Goal: Task Accomplishment & Management: Manage account settings

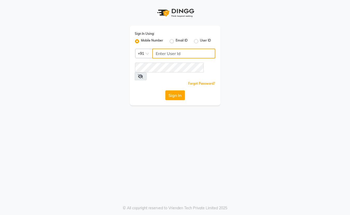
click at [170, 54] on input "Username" at bounding box center [183, 53] width 63 height 10
click at [172, 55] on input "Username" at bounding box center [183, 53] width 63 height 10
type input "8861636826"
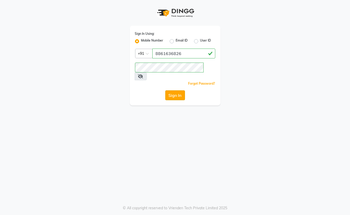
click at [177, 90] on button "Sign In" at bounding box center [175, 95] width 20 height 10
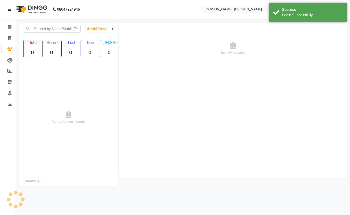
select select "en"
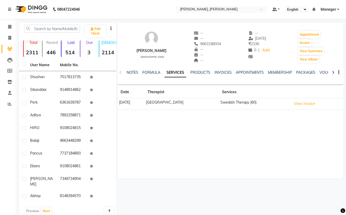
click at [298, 7] on select "English ENGLISH Español العربية मराठी हिंदी ગુજરાતી தமிழ் 中文" at bounding box center [296, 9] width 22 height 7
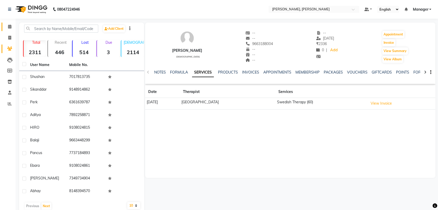
click at [10, 26] on icon at bounding box center [9, 27] width 3 height 4
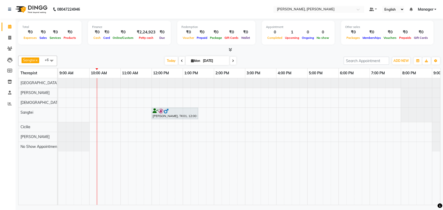
click at [165, 113] on img at bounding box center [165, 111] width 5 height 5
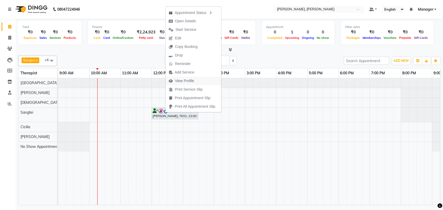
click at [178, 81] on span "View Profile" at bounding box center [184, 80] width 19 height 5
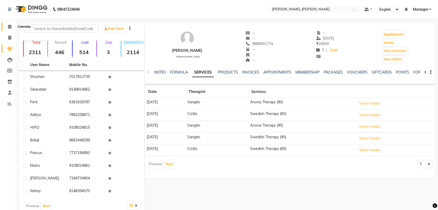
click at [10, 27] on icon at bounding box center [9, 27] width 3 height 4
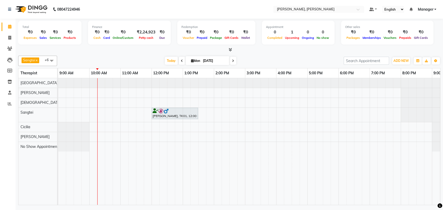
click at [176, 115] on div "sabarish, TK01, 12:00 PM-01:30 PM, Swedish Therapy (90)" at bounding box center [174, 114] width 45 height 10
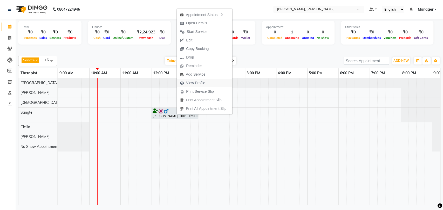
click at [202, 81] on span "View Profile" at bounding box center [195, 82] width 19 height 5
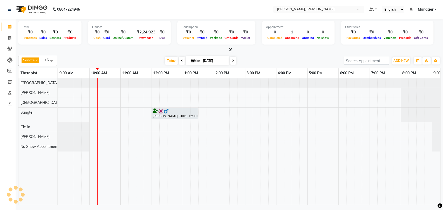
click at [162, 116] on div "sabarish, TK01, 12:00 PM-01:30 PM, Swedish Therapy (90)" at bounding box center [174, 114] width 45 height 10
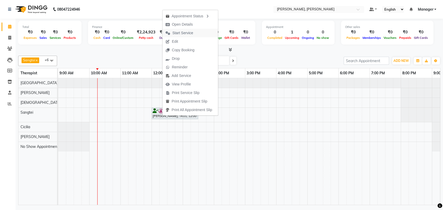
click at [181, 34] on span "Start Service" at bounding box center [182, 32] width 21 height 5
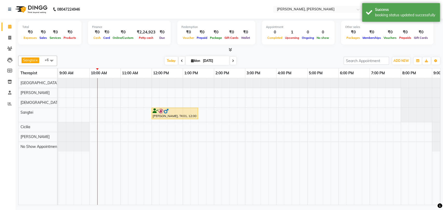
click at [178, 115] on div "sabarish, TK01, 12:00 PM-01:30 PM, Swedish Therapy (90)" at bounding box center [174, 114] width 45 height 10
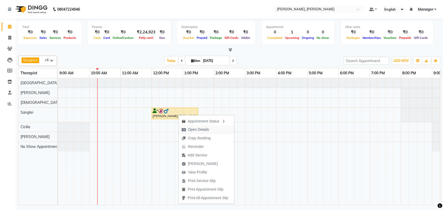
click at [204, 129] on span "Open Details" at bounding box center [198, 129] width 21 height 5
select select "1"
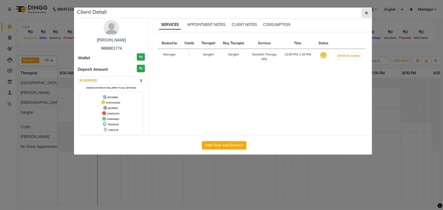
click at [350, 12] on icon "button" at bounding box center [366, 13] width 3 height 4
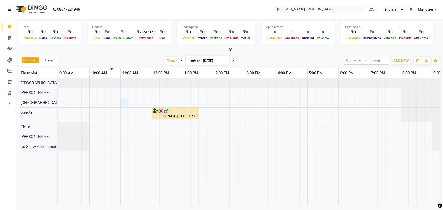
click at [127, 99] on div "sabarish, TK01, 12:00 PM-01:30 PM, Swedish Therapy (90)" at bounding box center [260, 141] width 404 height 127
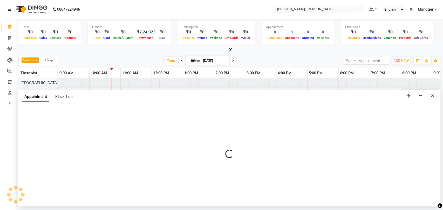
select select "63054"
select select "660"
select select "tentative"
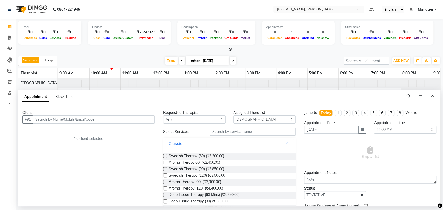
click at [106, 118] on input "text" at bounding box center [94, 120] width 122 height 8
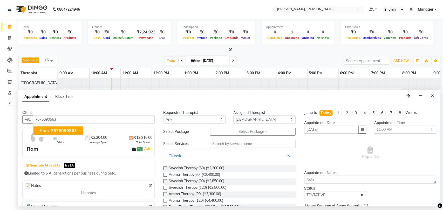
click at [61, 129] on span "7676090563" at bounding box center [64, 130] width 26 height 5
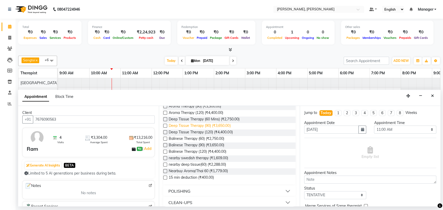
type input "7676090563"
click at [193, 127] on span "Deep Tissue Therapy (90) (₹3,650.00)" at bounding box center [200, 126] width 62 height 6
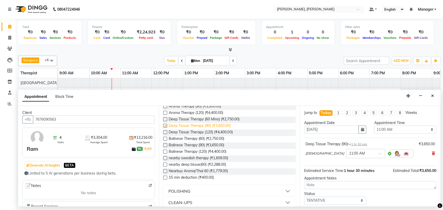
checkbox input "false"
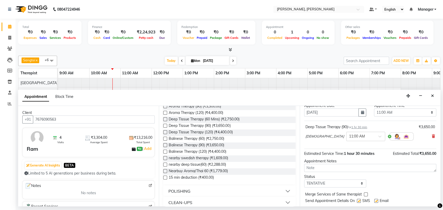
scroll to position [31, 0]
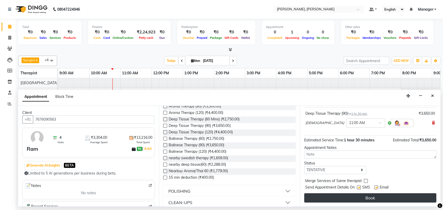
click at [350, 199] on button "Book" at bounding box center [370, 197] width 132 height 9
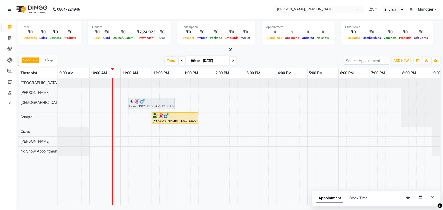
drag, startPoint x: 134, startPoint y: 98, endPoint x: 142, endPoint y: 101, distance: 8.9
click at [58, 101] on div "Ram, TK02, 11:00 AM-12:30 PM, Deep Tissue Therapy (90) Ram, TK02, 11:00 AM-12:3…" at bounding box center [58, 105] width 0 height 14
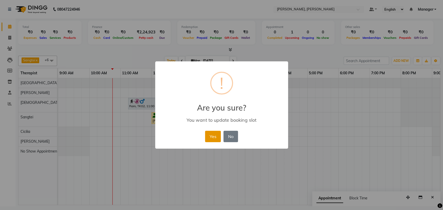
click at [218, 139] on button "Yes" at bounding box center [213, 136] width 16 height 11
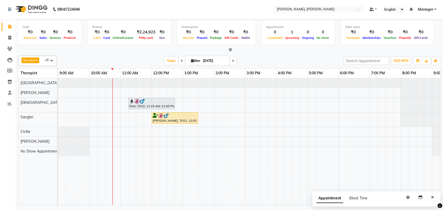
drag, startPoint x: 218, startPoint y: 139, endPoint x: 213, endPoint y: 139, distance: 4.9
drag, startPoint x: 213, startPoint y: 139, endPoint x: 231, endPoint y: 162, distance: 28.7
click at [231, 162] on td at bounding box center [233, 141] width 8 height 127
click at [145, 103] on div "Ram, TK02, 11:15 AM-12:45 PM, Deep Tissue Therapy (90)" at bounding box center [151, 104] width 45 height 10
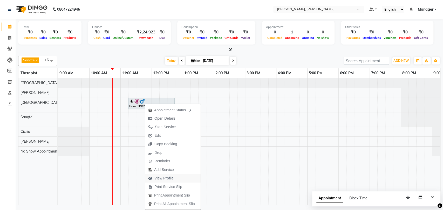
click at [166, 176] on span "View Profile" at bounding box center [163, 178] width 19 height 5
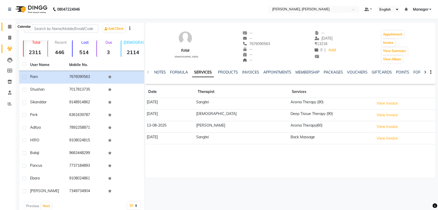
click at [7, 25] on span at bounding box center [9, 27] width 9 height 6
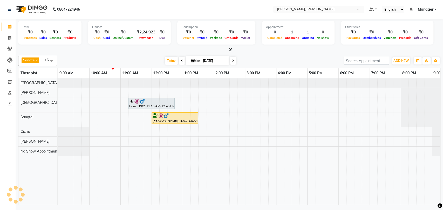
scroll to position [0, 23]
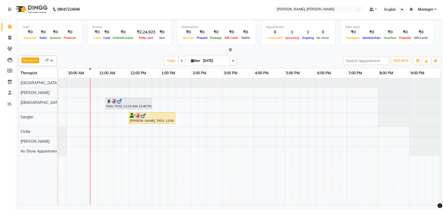
click at [122, 104] on div "Ram, TK02, 11:15 AM-12:45 PM, Deep Tissue Therapy (90)" at bounding box center [128, 104] width 45 height 10
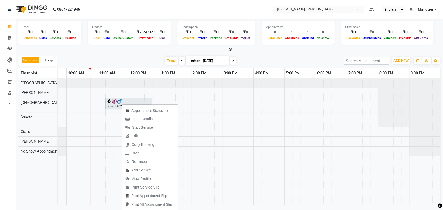
click at [218, 105] on div "Ram, TK02, 11:15 AM-12:45 PM, Deep Tissue Therapy (90) sabarish, TK01, 12:00 PM…" at bounding box center [237, 141] width 404 height 127
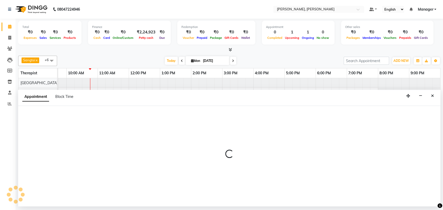
select select "63054"
select select "tentative"
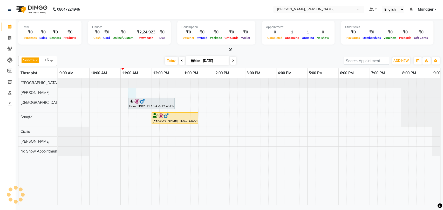
click at [129, 90] on div "Ram, TK02, 11:15 AM-12:45 PM, Deep Tissue Therapy (90) sabarish, TK01, 12:00 PM…" at bounding box center [260, 141] width 404 height 127
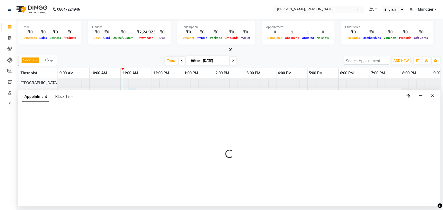
select select "63067"
select select "tentative"
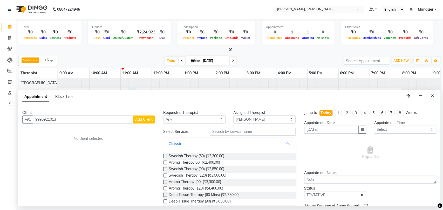
type input "9995921013"
click at [149, 118] on span "Add Client" at bounding box center [143, 119] width 17 height 5
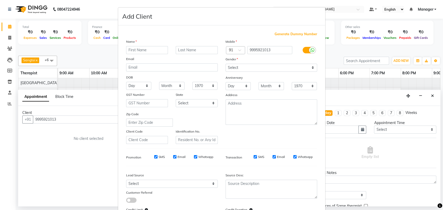
click at [144, 50] on input "text" at bounding box center [147, 50] width 42 height 8
type input "kumar"
click at [208, 103] on select "Select Andaman and Nicobar Islands Andhra Pradesh Arunachal Pradesh Assam Bihar…" at bounding box center [197, 103] width 42 height 8
select select "17"
click at [176, 99] on select "Select Andaman and Nicobar Islands Andhra Pradesh Arunachal Pradesh Assam Bihar…" at bounding box center [197, 103] width 42 height 8
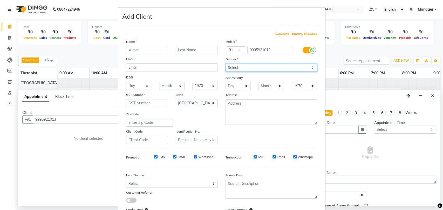
click at [230, 67] on select "Select Male Female Other Prefer Not To Say" at bounding box center [271, 68] width 92 height 8
select select "[DEMOGRAPHIC_DATA]"
click at [225, 64] on select "Select Male Female Other Prefer Not To Say" at bounding box center [271, 68] width 92 height 8
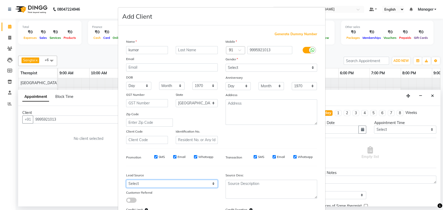
click at [212, 183] on select "Select Walk-in Referral Internet Friend Word of Mouth Advertisement Facebook Ju…" at bounding box center [172, 184] width 92 height 8
click at [126, 180] on select "Select Walk-in Referral Internet Friend Word of Mouth Advertisement Facebook Ju…" at bounding box center [172, 184] width 92 height 8
click at [213, 182] on select "Select Walk-in Referral Internet Friend Word of Mouth Advertisement Facebook Ju…" at bounding box center [172, 184] width 92 height 8
select select "50035"
click at [126, 180] on select "Select Walk-in Referral Internet Friend Word of Mouth Advertisement Facebook Ju…" at bounding box center [172, 184] width 92 height 8
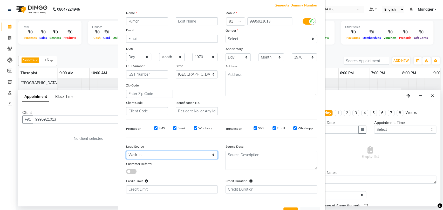
scroll to position [47, 0]
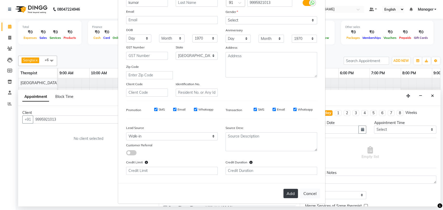
click at [287, 189] on button "Add" at bounding box center [290, 193] width 15 height 9
select select
select select "null"
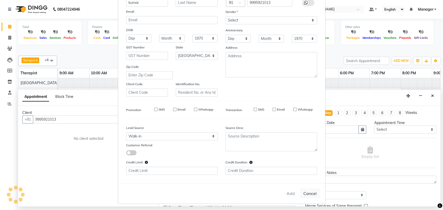
select select
checkbox input "false"
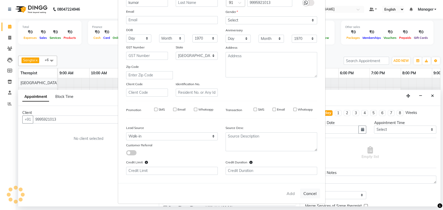
checkbox input "false"
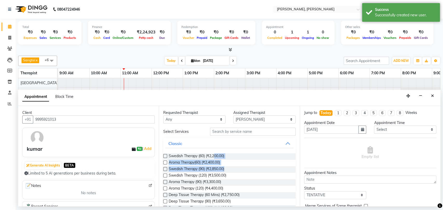
drag, startPoint x: 214, startPoint y: 154, endPoint x: 235, endPoint y: 171, distance: 27.5
click at [235, 171] on div "Swedish Therapy (60) (₹2,200.00) Aroma Therapy(60) (₹2,400.00) Swedish Therapy …" at bounding box center [229, 205] width 132 height 112
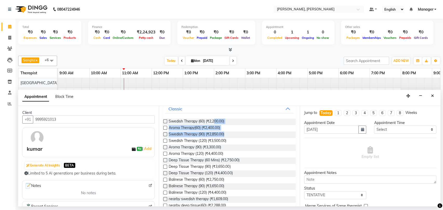
scroll to position [23, 0]
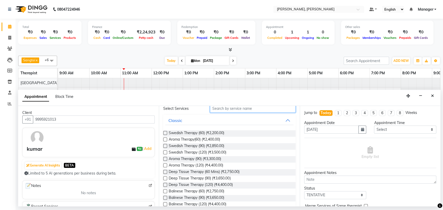
click at [244, 109] on input "text" at bounding box center [253, 109] width 86 height 8
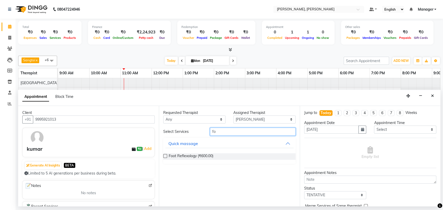
scroll to position [0, 0]
type input "foo"
click at [199, 155] on span "Foot Reflexology (₹600.00)" at bounding box center [191, 156] width 45 height 6
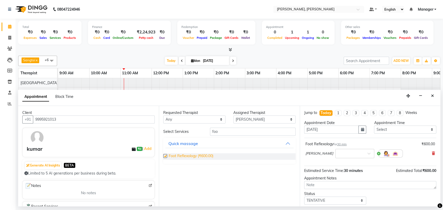
checkbox input "false"
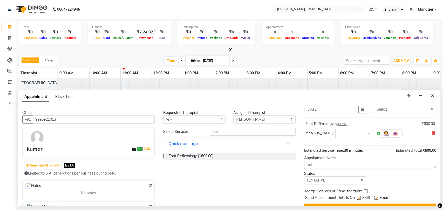
scroll to position [31, 0]
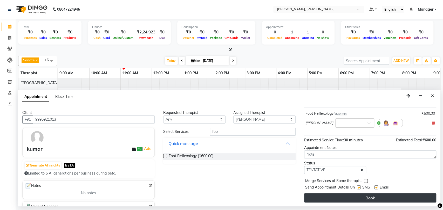
click at [350, 201] on button "Book" at bounding box center [370, 197] width 132 height 9
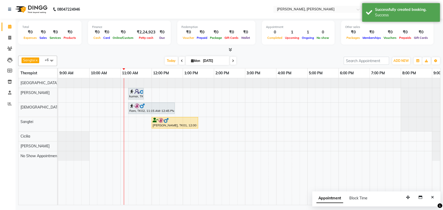
click at [134, 94] on div "kumar, TK03, 11:15 AM-11:45 AM, Foot Reflexology" at bounding box center [136, 94] width 14 height 10
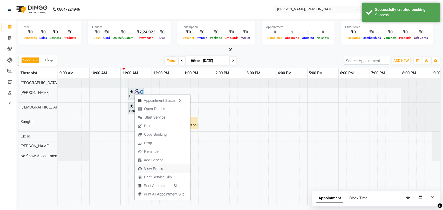
click at [159, 169] on span "View Profile" at bounding box center [153, 168] width 19 height 5
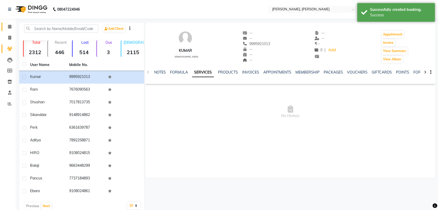
click at [10, 26] on icon at bounding box center [9, 27] width 3 height 4
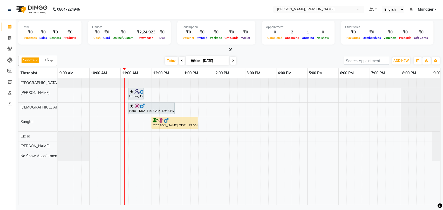
click at [136, 95] on div "kumar, TK03, 11:15 AM-11:45 AM, Foot Reflexology" at bounding box center [136, 94] width 14 height 10
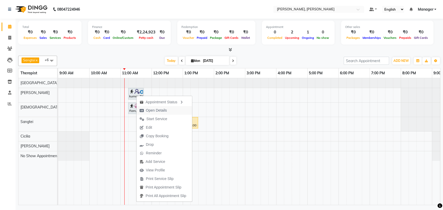
click at [169, 110] on span "Open Details" at bounding box center [152, 110] width 33 height 9
select select "7"
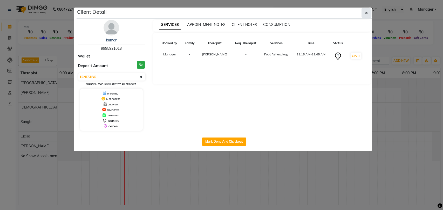
click at [350, 14] on button "button" at bounding box center [366, 13] width 10 height 10
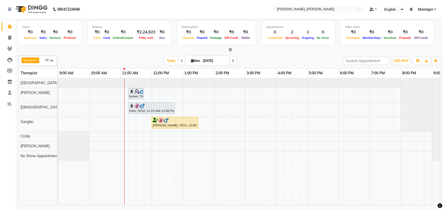
click at [182, 127] on div "sabarish, TK01, 12:00 PM-01:30 PM, Swedish Therapy (90)" at bounding box center [174, 123] width 45 height 10
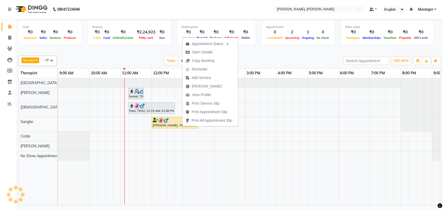
click at [182, 127] on div "sabarish, TK01, 12:00 PM-01:30 PM, Swedish Therapy (90)" at bounding box center [174, 123] width 45 height 10
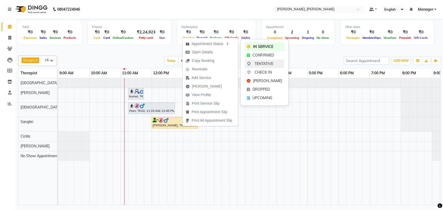
click at [265, 64] on span "TENTATIVE" at bounding box center [263, 63] width 19 height 5
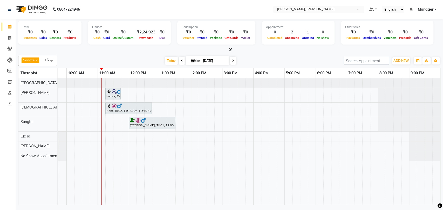
scroll to position [0, 23]
click at [126, 107] on div at bounding box center [128, 105] width 44 height 5
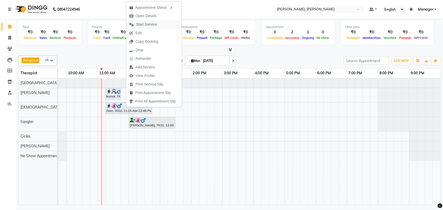
click at [155, 25] on span "Start Service" at bounding box center [146, 24] width 21 height 5
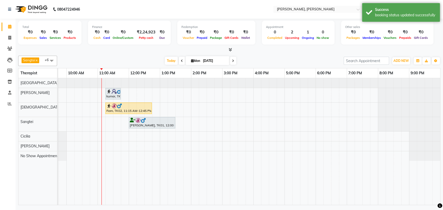
click at [111, 96] on div "kumar, TK03, 11:15 AM-11:45 AM, Foot Reflexology" at bounding box center [113, 94] width 14 height 10
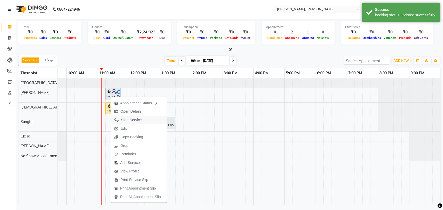
click at [134, 121] on span "Start Service" at bounding box center [131, 119] width 21 height 5
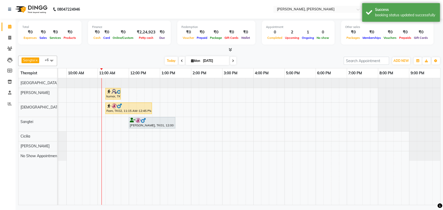
click at [116, 93] on img at bounding box center [113, 91] width 5 height 5
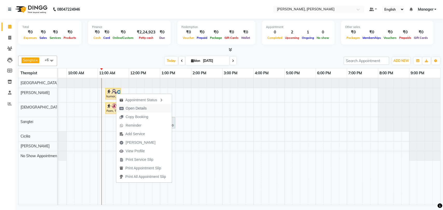
click at [146, 107] on span "Open Details" at bounding box center [135, 108] width 21 height 5
select select "1"
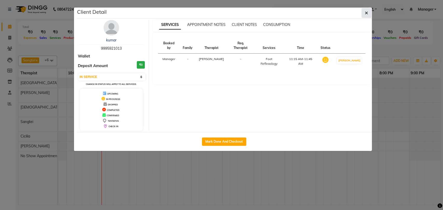
click at [350, 14] on button "button" at bounding box center [366, 13] width 10 height 10
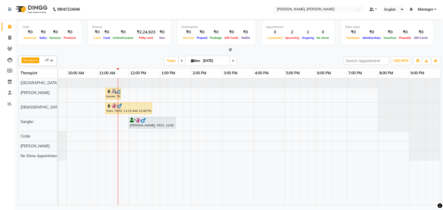
click at [114, 93] on img at bounding box center [113, 91] width 5 height 5
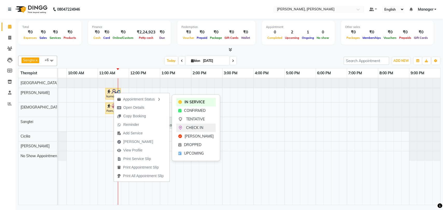
click at [193, 126] on span "CHECK IN" at bounding box center [194, 127] width 17 height 5
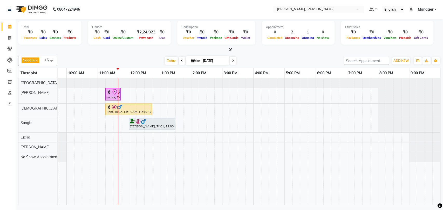
click at [113, 93] on icon at bounding box center [114, 92] width 6 height 6
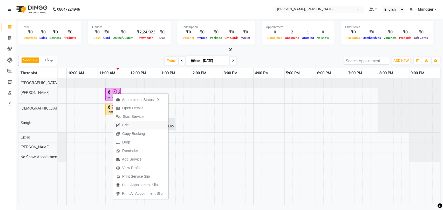
click at [127, 124] on span "Edit" at bounding box center [125, 125] width 6 height 5
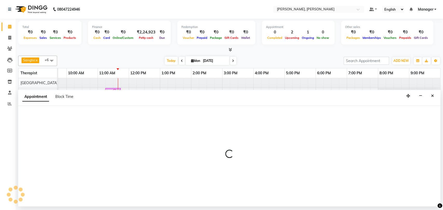
scroll to position [0, 0]
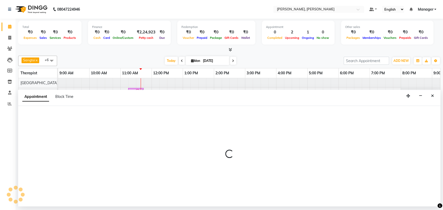
select select "63067"
select select "check-in"
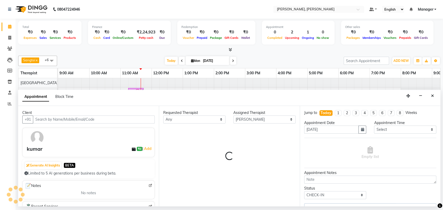
scroll to position [0, 23]
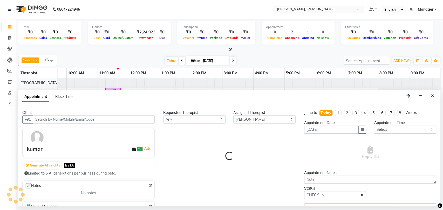
select select "3740"
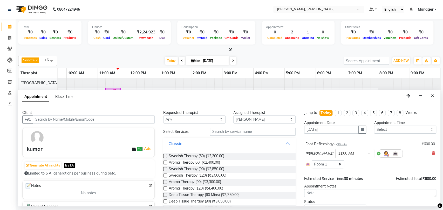
click at [280, 144] on button "Classic" at bounding box center [229, 143] width 128 height 9
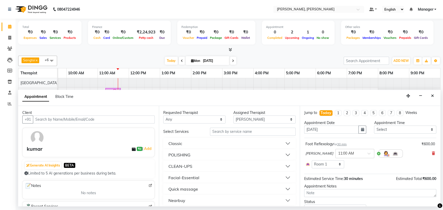
click at [201, 189] on button "Quick massage" at bounding box center [229, 189] width 128 height 9
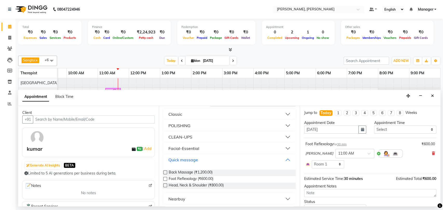
scroll to position [30, 0]
click at [166, 179] on label at bounding box center [165, 179] width 4 height 4
click at [166, 179] on input "checkbox" at bounding box center [164, 179] width 3 height 3
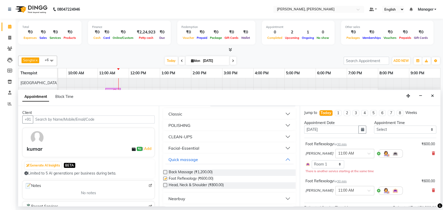
checkbox input "false"
click at [350, 191] on span at bounding box center [370, 192] width 6 height 5
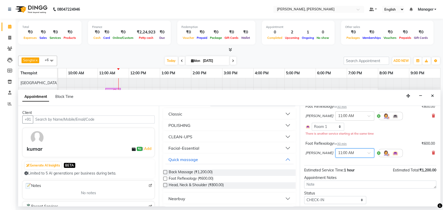
scroll to position [52, 0]
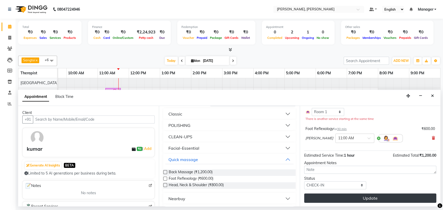
click at [350, 198] on button "Update" at bounding box center [370, 198] width 132 height 9
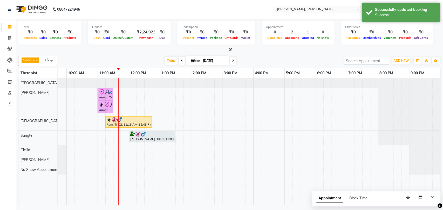
click at [93, 102] on div "kumar, TK03, 11:00 AM-11:30 AM, Foot Reflexology kumar, TK03, 11:00 AM-11:30 AM…" at bounding box center [237, 141] width 404 height 127
select select "63067"
select select "tentative"
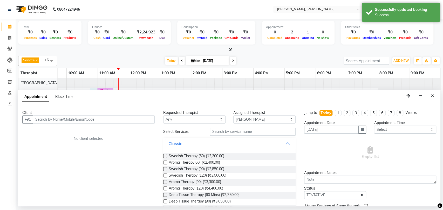
click at [102, 107] on div "Client +91 No client selected" at bounding box center [88, 156] width 141 height 101
click at [350, 97] on icon "Close" at bounding box center [432, 96] width 3 height 4
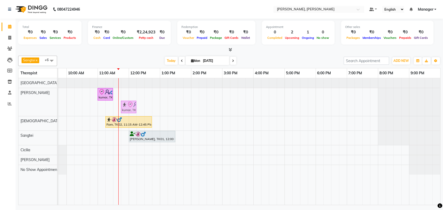
drag, startPoint x: 106, startPoint y: 103, endPoint x: 129, endPoint y: 92, distance: 26.1
click at [129, 92] on div "kumar, TK03, 11:00 AM-11:30 AM, Foot Reflexology kumar, TK03, 11:00 AM-11:30 AM…" at bounding box center [237, 141] width 404 height 127
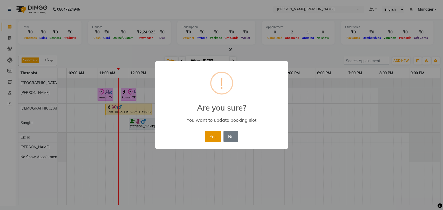
click at [208, 134] on button "Yes" at bounding box center [213, 136] width 16 height 11
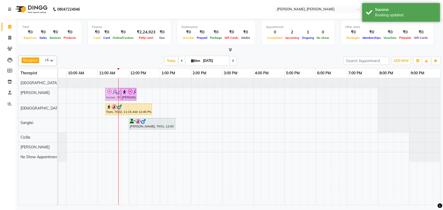
drag, startPoint x: 104, startPoint y: 94, endPoint x: 113, endPoint y: 94, distance: 9.3
click at [35, 94] on div "kumar, TK03, 11:00 AM-11:30 AM, Foot Reflexology kumar, TK03, 11:45 AM-12:15 PM…" at bounding box center [35, 95] width 0 height 15
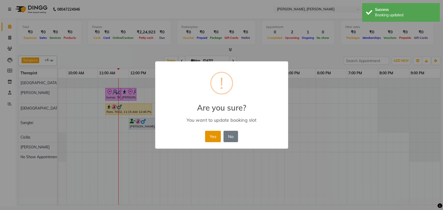
click at [213, 140] on button "Yes" at bounding box center [213, 136] width 16 height 11
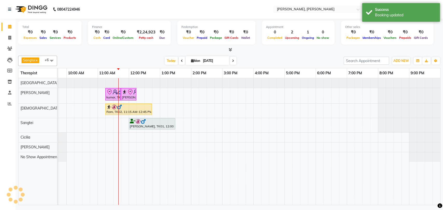
click at [129, 95] on div "[PERSON_NAME], TK03, 11:45 AM-12:15 PM, Foot Reflexology" at bounding box center [128, 94] width 14 height 11
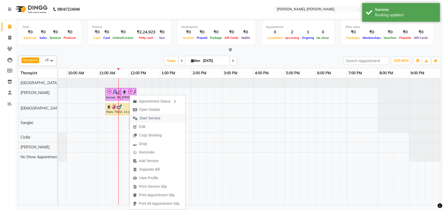
click at [157, 118] on span "Start Service" at bounding box center [149, 118] width 21 height 5
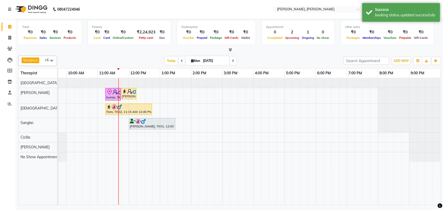
click at [111, 95] on div "kumar, TK03, 11:15 AM-11:45 AM, Foot Reflexology" at bounding box center [113, 94] width 14 height 11
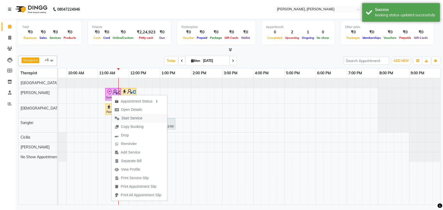
click at [136, 118] on span "Start Service" at bounding box center [131, 118] width 21 height 5
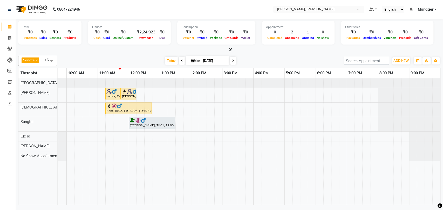
click at [197, 62] on span "Mon" at bounding box center [196, 61] width 12 height 4
select select "9"
select select "2025"
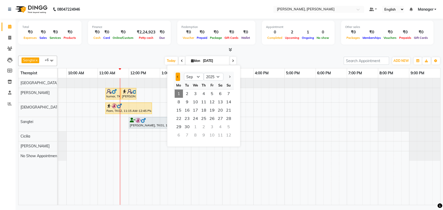
click at [178, 75] on button "Previous month" at bounding box center [178, 77] width 4 height 8
select select "8"
click at [196, 126] on span "27" at bounding box center [195, 127] width 8 height 8
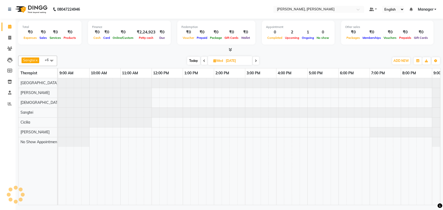
scroll to position [0, 23]
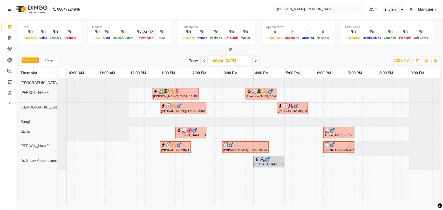
click at [194, 60] on span "Today" at bounding box center [193, 61] width 13 height 8
type input "[DATE]"
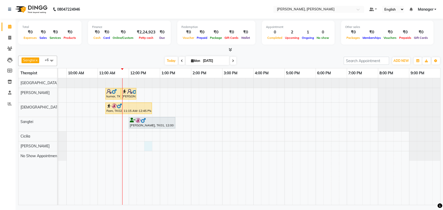
click at [146, 146] on div "kumar, TK03, 11:15 AM-11:45 AM, Foot Reflexology kumar, TK03, 11:45 AM-12:15 PM…" at bounding box center [237, 141] width 404 height 127
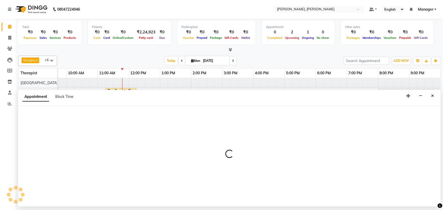
select select "88461"
select select "tentative"
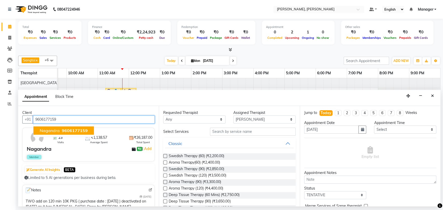
click at [48, 131] on span "Nagandra" at bounding box center [50, 130] width 20 height 5
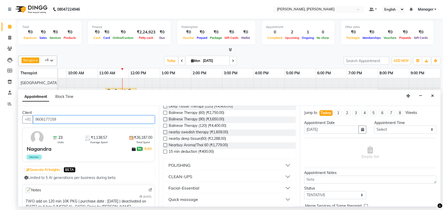
scroll to position [138, 0]
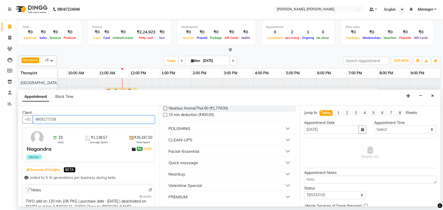
type input "9606177159"
click at [192, 163] on div "Quick massage" at bounding box center [183, 163] width 30 height 6
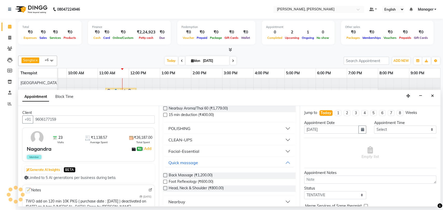
click at [164, 175] on label at bounding box center [165, 175] width 4 height 4
click at [164, 175] on input "checkbox" at bounding box center [164, 175] width 3 height 3
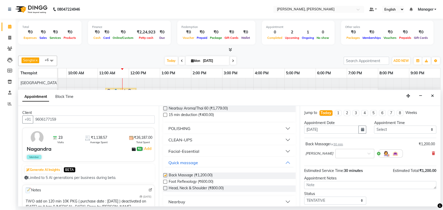
checkbox input "false"
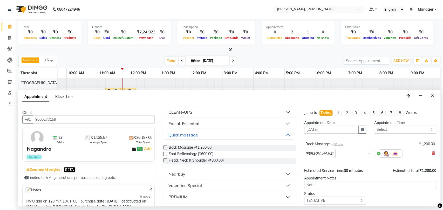
scroll to position [31, 0]
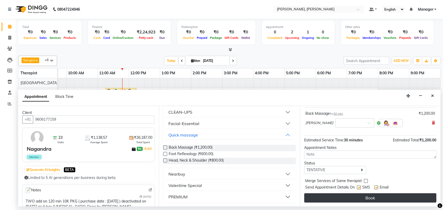
click at [345, 198] on button "Book" at bounding box center [370, 197] width 132 height 9
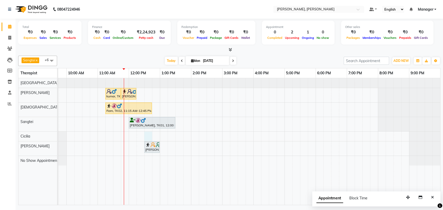
click at [145, 134] on div "kumar, TK03, 11:15 AM-11:45 AM, Foot Reflexology kumar, TK03, 11:45 AM-12:15 PM…" at bounding box center [237, 141] width 404 height 127
select select "86016"
select select "tentative"
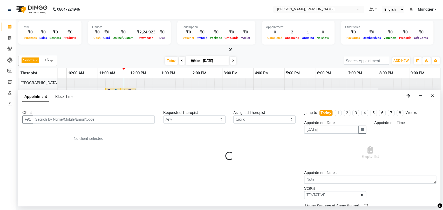
click at [145, 134] on div "Client +91 No client selected" at bounding box center [88, 156] width 141 height 101
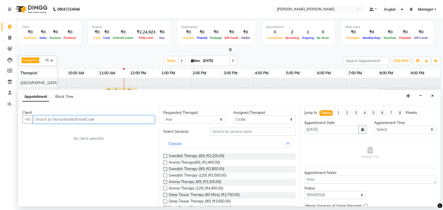
click at [62, 119] on input "text" at bounding box center [94, 120] width 122 height 8
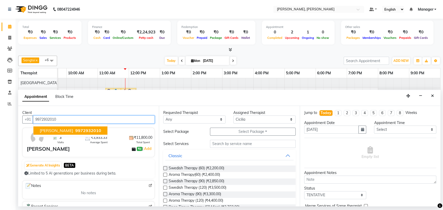
click at [75, 129] on span "9972932010" at bounding box center [88, 130] width 26 height 5
type input "9972932010"
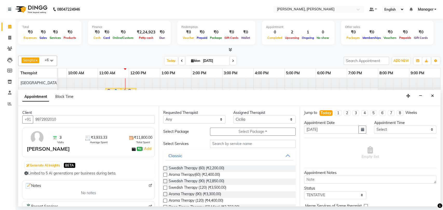
click at [164, 168] on label at bounding box center [165, 168] width 4 height 4
click at [164, 168] on input "checkbox" at bounding box center [164, 168] width 3 height 3
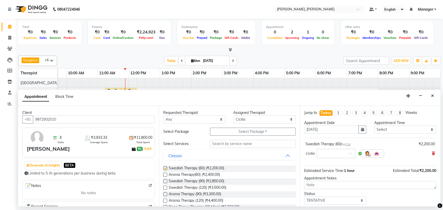
checkbox input "false"
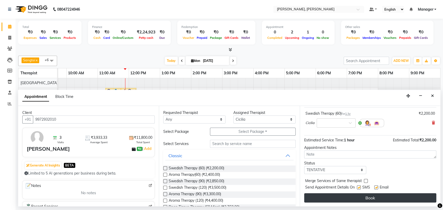
click at [328, 196] on button "Book" at bounding box center [370, 197] width 132 height 9
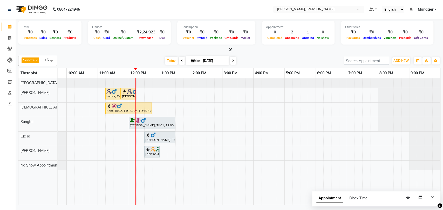
click at [116, 96] on div "kumar, TK03, 11:15 AM-11:45 AM, Foot Reflexology" at bounding box center [113, 94] width 14 height 10
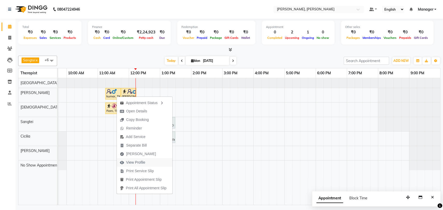
click at [139, 164] on span "View Profile" at bounding box center [135, 162] width 19 height 5
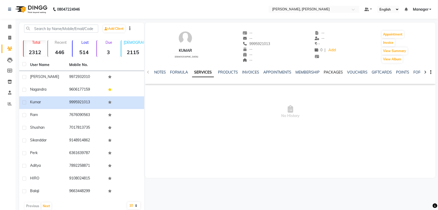
click at [332, 73] on link "PACKAGES" at bounding box center [333, 72] width 19 height 5
click at [7, 24] on span at bounding box center [9, 27] width 9 height 6
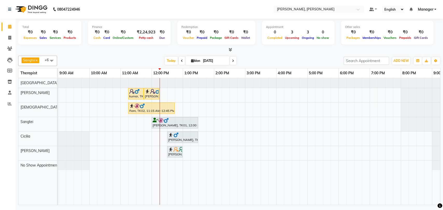
click at [134, 93] on img at bounding box center [131, 91] width 5 height 5
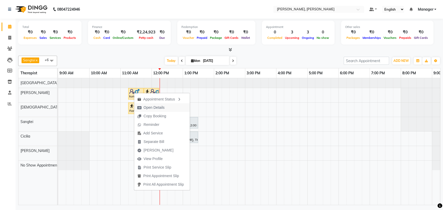
click at [157, 106] on span "Open Details" at bounding box center [153, 107] width 21 height 5
select select "1"
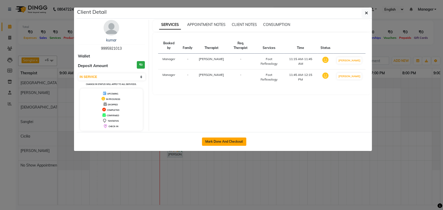
click at [217, 140] on button "Mark Done And Checkout" at bounding box center [224, 142] width 44 height 8
select select "service"
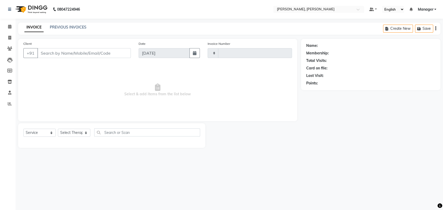
type input "1612"
select select "7301"
type input "9995921013"
select select "63067"
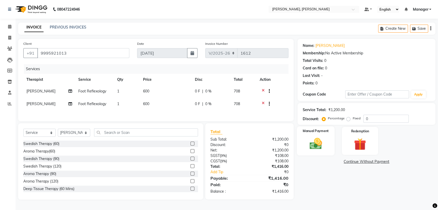
click at [323, 144] on img at bounding box center [316, 144] width 20 height 15
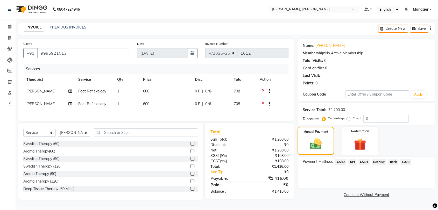
click at [350, 164] on span "UPI" at bounding box center [352, 162] width 8 height 6
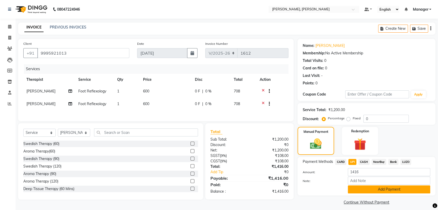
click at [350, 188] on button "Add Payment" at bounding box center [389, 190] width 82 height 8
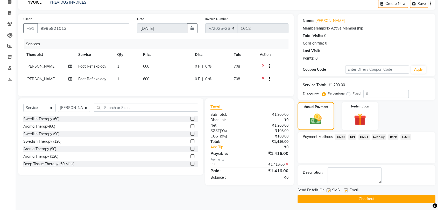
scroll to position [25, 0]
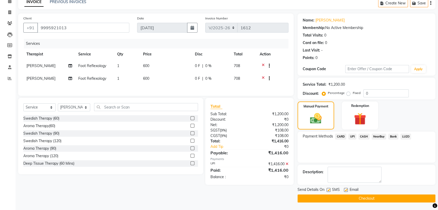
click at [350, 199] on button "Checkout" at bounding box center [367, 199] width 138 height 8
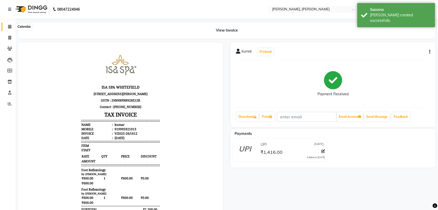
click at [8, 27] on icon at bounding box center [9, 27] width 3 height 4
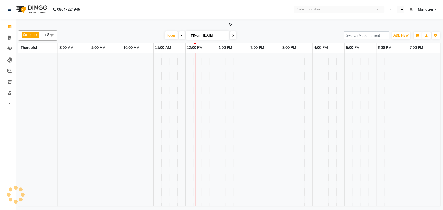
select select "en"
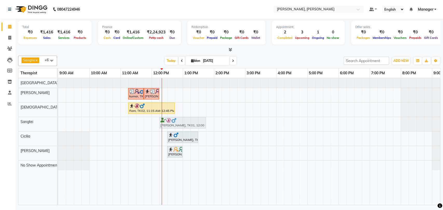
drag, startPoint x: 176, startPoint y: 123, endPoint x: 185, endPoint y: 123, distance: 8.8
click at [58, 123] on div "sabarish, TK01, 12:00 PM-01:30 PM, Swedish Therapy (90) sabarish, TK01, 12:00 P…" at bounding box center [58, 124] width 0 height 14
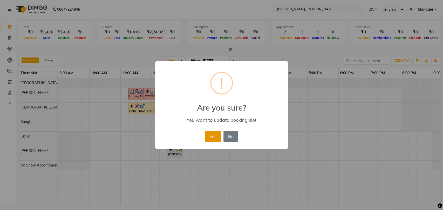
click at [208, 134] on button "Yes" at bounding box center [213, 136] width 16 height 11
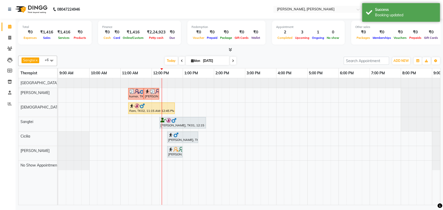
click at [184, 122] on div at bounding box center [182, 120] width 44 height 5
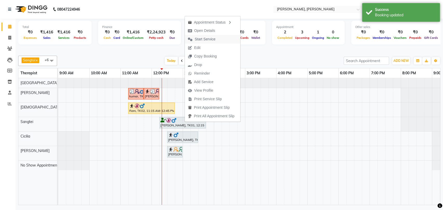
click at [207, 41] on span "Start Service" at bounding box center [204, 39] width 21 height 5
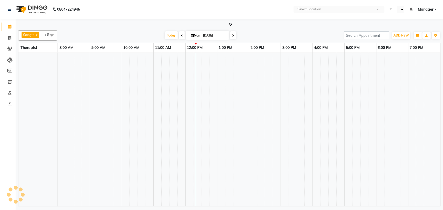
select select "en"
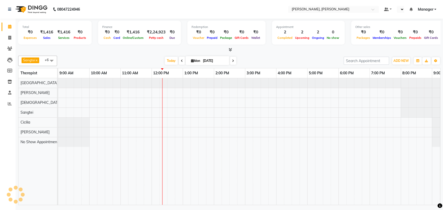
select select "en"
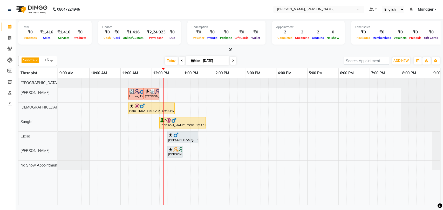
click at [374, 96] on div "kumar, TK03, 11:15 AM-11:45 AM, Foot Reflexology kumar, TK03, 11:45 AM-12:15 PM…" at bounding box center [260, 141] width 404 height 127
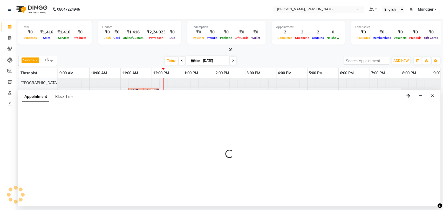
select select "63067"
select select "1140"
select select "tentative"
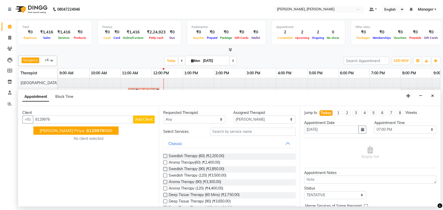
click at [86, 130] on span "8129976" at bounding box center [95, 130] width 18 height 5
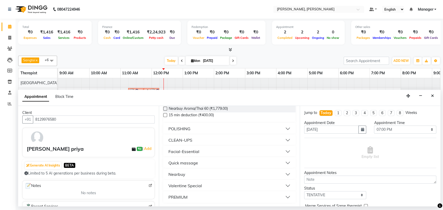
scroll to position [138, 0]
type input "8129976580"
click at [182, 164] on div "Quick massage" at bounding box center [183, 163] width 30 height 6
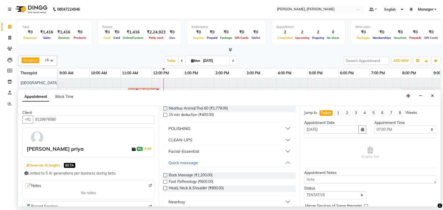
click at [164, 181] on label at bounding box center [165, 182] width 4 height 4
click at [164, 181] on input "checkbox" at bounding box center [164, 182] width 3 height 3
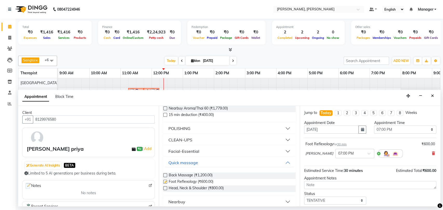
checkbox input "false"
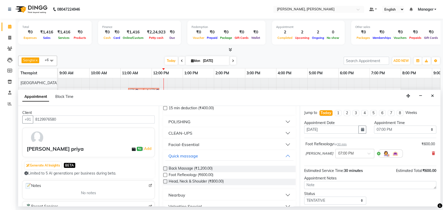
scroll to position [137, 0]
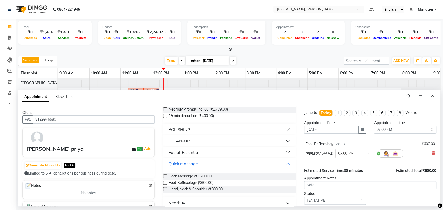
click at [187, 150] on div "Facial-Essential" at bounding box center [183, 152] width 31 height 6
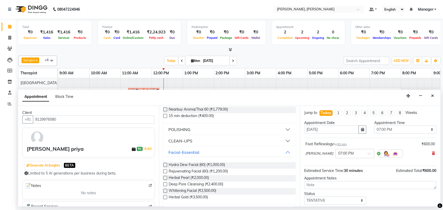
click at [165, 171] on label at bounding box center [165, 172] width 4 height 4
click at [165, 171] on input "checkbox" at bounding box center [164, 171] width 3 height 3
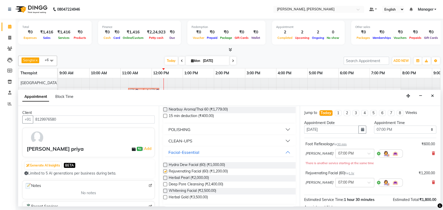
checkbox input "false"
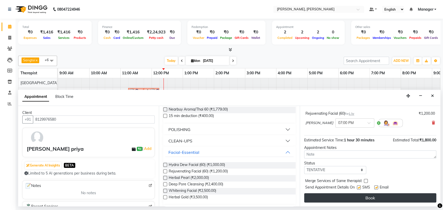
click at [336, 195] on button "Book" at bounding box center [370, 197] width 132 height 9
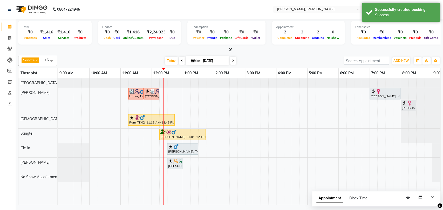
drag, startPoint x: 372, startPoint y: 108, endPoint x: 405, endPoint y: 92, distance: 37.2
click at [405, 92] on div "kumar, TK03, 11:15 AM-11:45 AM, Foot Reflexology kumar, TK03, 11:45 AM-12:15 PM…" at bounding box center [260, 101] width 404 height 26
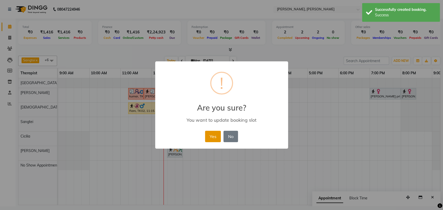
click at [214, 136] on button "Yes" at bounding box center [213, 136] width 16 height 11
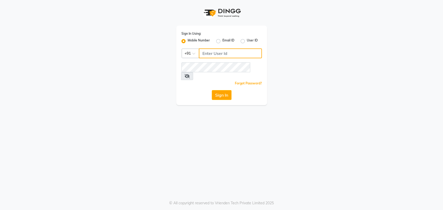
click at [209, 54] on input "Username" at bounding box center [230, 53] width 63 height 10
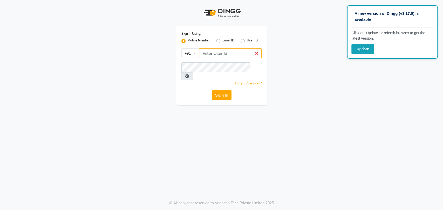
type input "8861636826"
click at [228, 90] on button "Sign In" at bounding box center [222, 95] width 20 height 10
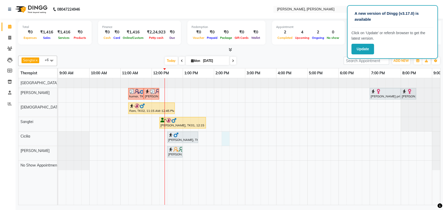
click at [222, 137] on div "kumar, TK03, 11:15 AM-11:45 AM, Foot Reflexology kumar, TK03, 11:45 AM-12:15 PM…" at bounding box center [260, 141] width 404 height 127
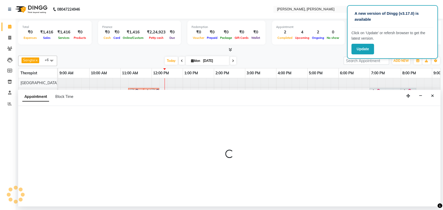
select select "86016"
select select "tentative"
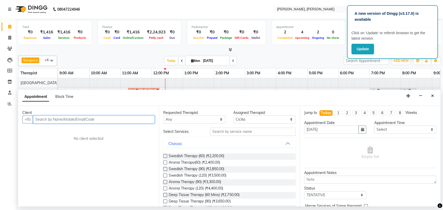
click at [91, 119] on input "text" at bounding box center [94, 120] width 122 height 8
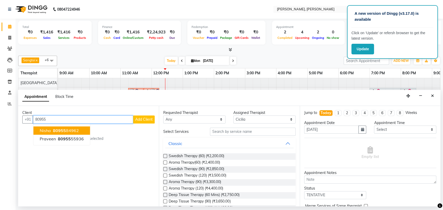
click at [79, 129] on button "Nisha 80955 84962" at bounding box center [61, 131] width 57 height 8
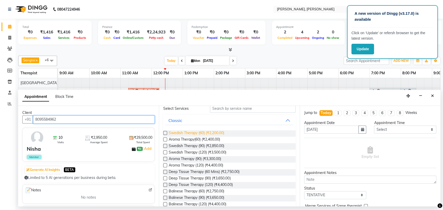
scroll to position [29, 0]
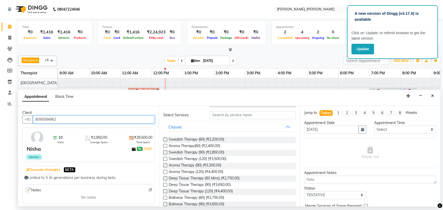
type input "8095584962"
click at [166, 159] on label at bounding box center [165, 159] width 4 height 4
click at [166, 159] on input "checkbox" at bounding box center [164, 159] width 3 height 3
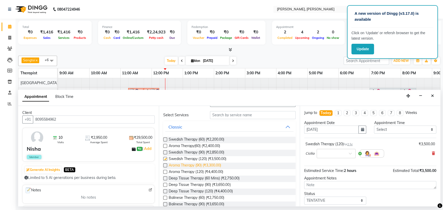
checkbox input "false"
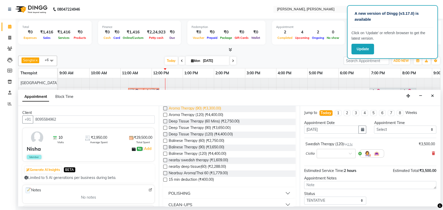
scroll to position [144, 0]
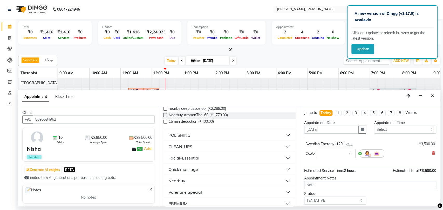
click at [184, 166] on div "Quick massage" at bounding box center [183, 169] width 30 height 6
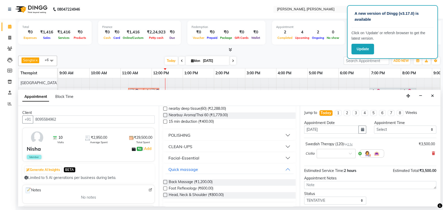
click at [164, 188] on label at bounding box center [165, 189] width 4 height 4
click at [164, 188] on input "checkbox" at bounding box center [164, 188] width 3 height 3
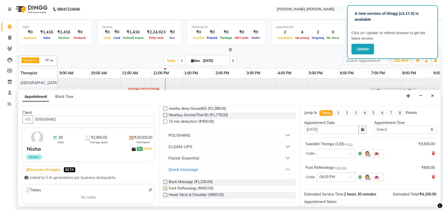
checkbox input "false"
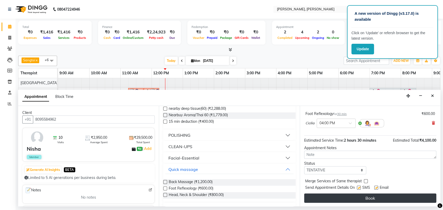
click at [381, 198] on button "Book" at bounding box center [370, 198] width 132 height 9
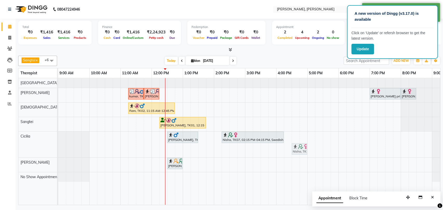
drag, startPoint x: 286, startPoint y: 151, endPoint x: 301, endPoint y: 136, distance: 20.9
click at [301, 136] on div "kumar, TK03, 11:15 AM-11:45 AM, Foot Reflexology kumar, TK03, 11:45 AM-12:15 PM…" at bounding box center [260, 141] width 404 height 127
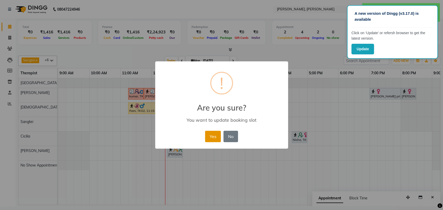
click at [215, 134] on button "Yes" at bounding box center [213, 136] width 16 height 11
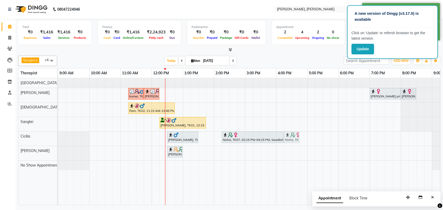
drag, startPoint x: 302, startPoint y: 139, endPoint x: 297, endPoint y: 139, distance: 4.9
click at [58, 139] on div "Subbu, TK05, 12:30 PM-01:30 PM, Swedish Therapy (60) Nisha, TK07, 02:15 PM-04:1…" at bounding box center [58, 139] width 0 height 14
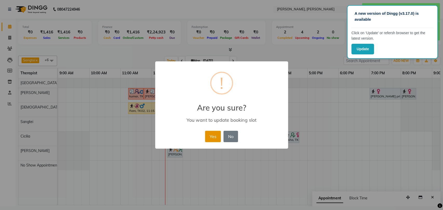
click at [211, 139] on button "Yes" at bounding box center [213, 136] width 16 height 11
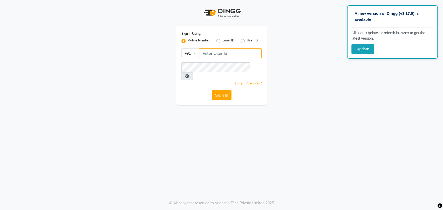
click at [229, 54] on input "Username" at bounding box center [230, 53] width 63 height 10
type input "8861636826"
click at [219, 90] on button "Sign In" at bounding box center [222, 95] width 20 height 10
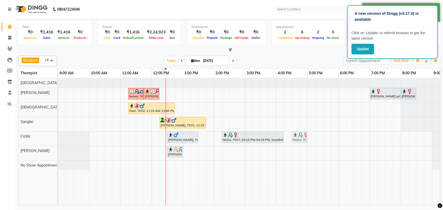
drag, startPoint x: 291, startPoint y: 136, endPoint x: 302, endPoint y: 138, distance: 11.3
click at [58, 138] on div "Subbu, TK05, 12:30 PM-01:30 PM, Swedish Therapy (60) Nisha, TK07, 02:15 PM-04:1…" at bounding box center [58, 139] width 0 height 14
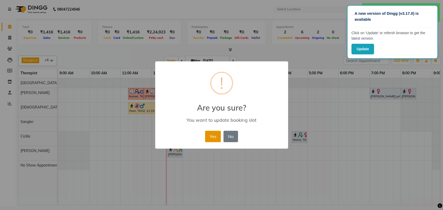
click at [209, 136] on button "Yes" at bounding box center [213, 136] width 16 height 11
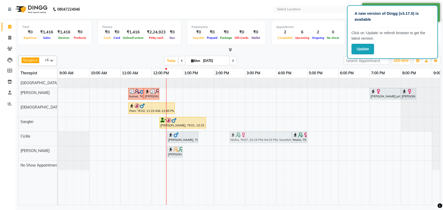
drag, startPoint x: 233, startPoint y: 135, endPoint x: 243, endPoint y: 135, distance: 9.3
click at [58, 135] on div "Subbu, TK05, 12:30 PM-01:30 PM, Swedish Therapy (60) Nisha, TK07, 02:15 PM-04:1…" at bounding box center [58, 139] width 0 height 14
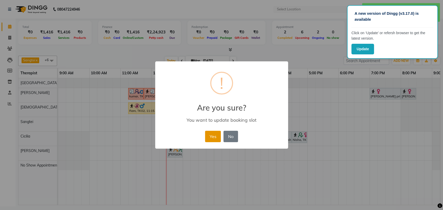
click at [209, 136] on button "Yes" at bounding box center [213, 136] width 16 height 11
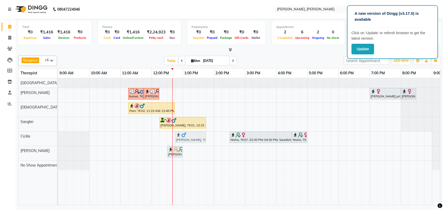
drag, startPoint x: 189, startPoint y: 137, endPoint x: 195, endPoint y: 137, distance: 5.7
click at [58, 137] on div "Subbu, TK05, 12:30 PM-01:30 PM, Swedish Therapy (60) Nisha, TK07, 02:30 PM-04:3…" at bounding box center [58, 139] width 0 height 14
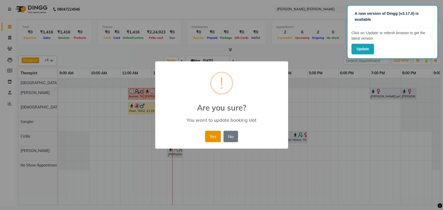
click at [207, 137] on button "Yes" at bounding box center [213, 136] width 16 height 11
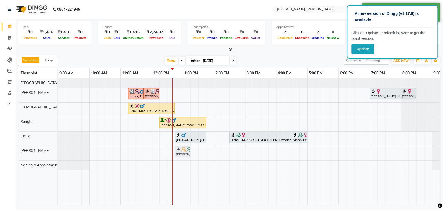
drag, startPoint x: 179, startPoint y: 149, endPoint x: 185, endPoint y: 150, distance: 6.0
click at [58, 150] on div "Nagandra, TK04, 12:30 PM-01:00 PM, Back Massage Nagandra, TK04, 12:30 PM-01:00 …" at bounding box center [58, 153] width 0 height 14
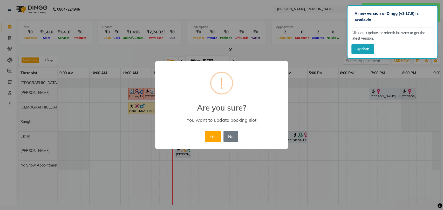
click at [202, 139] on div "× ! Are you sure? You want to update booking slot Yes No No" at bounding box center [221, 105] width 133 height 88
click at [213, 135] on button "Yes" at bounding box center [213, 136] width 16 height 11
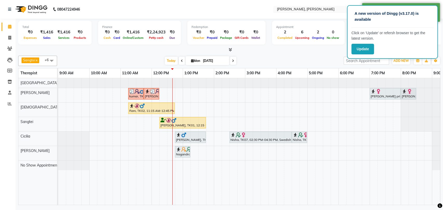
click at [185, 154] on div "Nagandra, TK04, 12:45 PM-01:15 PM, Back Massage" at bounding box center [182, 152] width 14 height 10
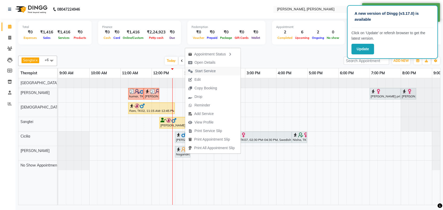
click at [212, 69] on span "Start Service" at bounding box center [205, 70] width 21 height 5
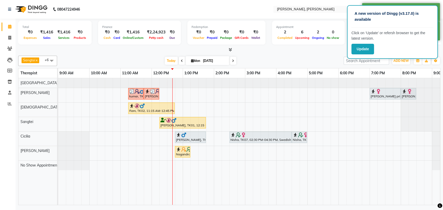
click at [197, 133] on div at bounding box center [190, 134] width 29 height 5
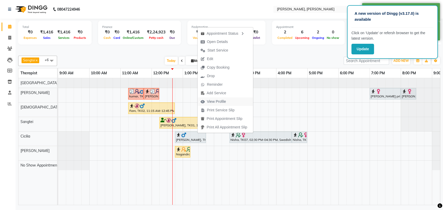
click at [220, 103] on span "View Profile" at bounding box center [216, 101] width 19 height 5
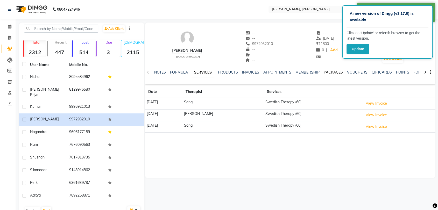
click at [326, 72] on link "PACKAGES" at bounding box center [333, 72] width 19 height 5
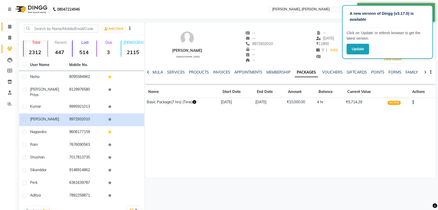
click at [9, 23] on link "Calendar" at bounding box center [8, 27] width 12 height 9
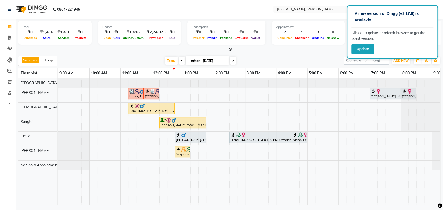
click at [182, 137] on img at bounding box center [183, 134] width 5 height 5
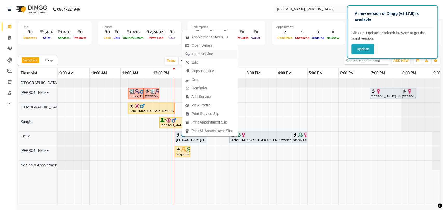
click at [206, 54] on span "Start Service" at bounding box center [202, 53] width 21 height 5
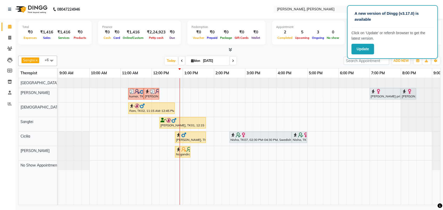
click at [206, 54] on div "Sangtei x No Show Appointment x Ziri Lalnunziri x Gospel x Florence x Cicilia x…" at bounding box center [229, 130] width 422 height 152
click at [8, 104] on icon at bounding box center [10, 104] width 4 height 4
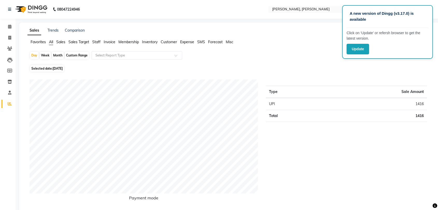
click at [95, 41] on span "Staff" at bounding box center [96, 42] width 8 height 5
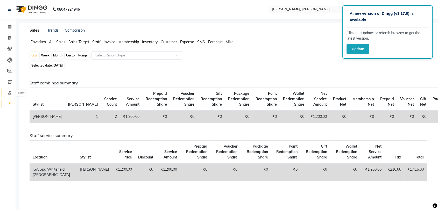
click at [7, 94] on span at bounding box center [9, 93] width 9 height 6
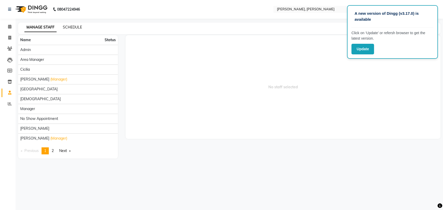
click at [81, 27] on link "SCHEDULE" at bounding box center [72, 27] width 19 height 5
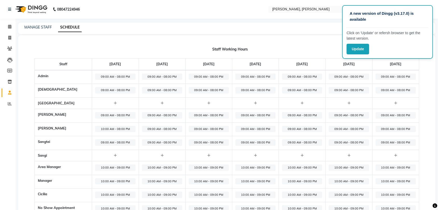
click at [112, 89] on span "09:00 AM - 08:00 PM" at bounding box center [115, 90] width 40 height 6
select select "09:00 AM"
select select "08:00 PM"
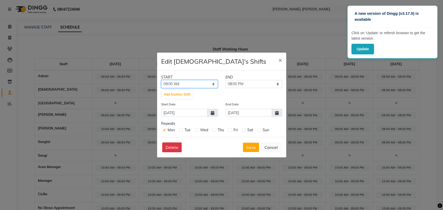
click at [189, 84] on select "12:00 AM 01:00 AM 02:00 AM 03:00 AM 04:00 AM 05:00 AM 06:00 AM 07:00 AM 08:00 A…" at bounding box center [189, 84] width 57 height 8
select select "10:00 AM"
click at [161, 80] on select "12:00 AM 01:00 AM 02:00 AM 03:00 AM 04:00 AM 05:00 AM 06:00 AM 07:00 AM 08:00 A…" at bounding box center [189, 84] width 57 height 8
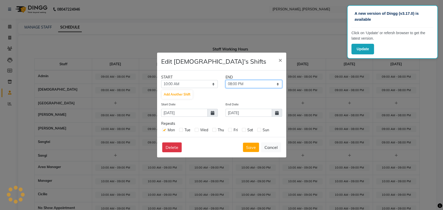
click at [265, 83] on select "11:00 AM 12:00 PM 01:00 PM 02:00 PM 03:00 PM 04:00 PM 05:00 PM 06:00 PM 07:00 P…" at bounding box center [253, 84] width 57 height 8
select select "07:00 PM"
click at [225, 80] on select "11:00 AM 12:00 PM 01:00 PM 02:00 PM 03:00 PM 04:00 PM 05:00 PM 06:00 PM 07:00 P…" at bounding box center [253, 84] width 57 height 8
click at [249, 146] on button "Save" at bounding box center [251, 147] width 16 height 9
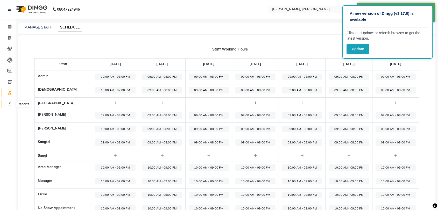
click at [7, 105] on span at bounding box center [9, 104] width 9 height 6
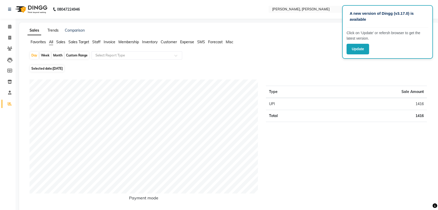
click at [51, 29] on link "Trends" at bounding box center [52, 30] width 11 height 5
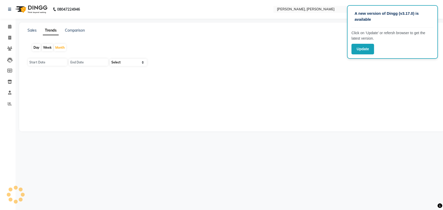
type input "[DATE]"
type input "30-09-2025"
select select "by_client"
click at [45, 63] on input "[DATE]" at bounding box center [47, 62] width 39 height 7
select select "9"
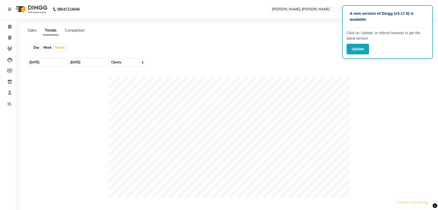
select select "2025"
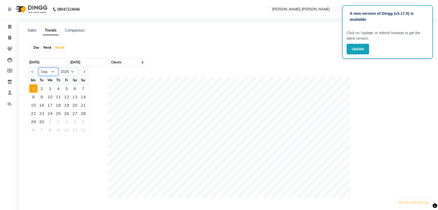
click at [52, 71] on select "Jan Feb Mar Apr May Jun Jul Aug Sep Oct Nov Dec" at bounding box center [49, 72] width 20 height 8
select select "1"
click at [39, 68] on select "Jan Feb Mar Apr May Jun Jul Aug Sep Oct Nov Dec" at bounding box center [49, 72] width 20 height 8
click at [50, 87] on div "1" at bounding box center [50, 89] width 8 height 8
type input "01-01-2025"
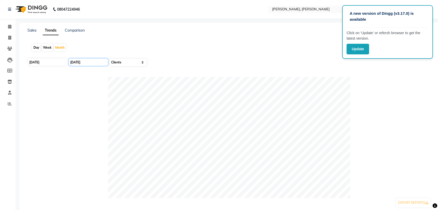
click at [81, 61] on input "30-09-2025" at bounding box center [88, 62] width 39 height 7
select select "9"
select select "2025"
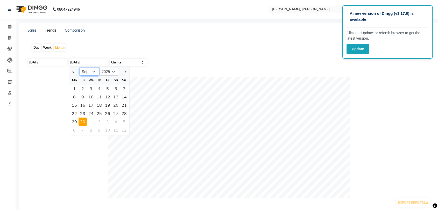
click at [95, 72] on select "Jan Feb Mar Apr May Jun Jul Aug Sep Oct Nov Dec" at bounding box center [90, 72] width 20 height 8
select select "8"
click at [80, 68] on select "Jan Feb Mar Apr May Jun Jul Aug Sep Oct Nov Dec" at bounding box center [90, 72] width 20 height 8
click at [125, 120] on div "31" at bounding box center [124, 122] width 8 height 8
type input "31-08-2025"
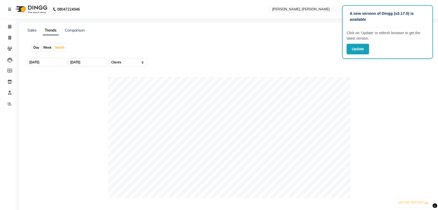
click at [53, 29] on link "Trends" at bounding box center [51, 30] width 16 height 9
click at [158, 70] on div "01-01-2025 31-08-2025 Select Sales Clients" at bounding box center [229, 64] width 404 height 13
click at [29, 30] on link "Sales" at bounding box center [31, 30] width 9 height 5
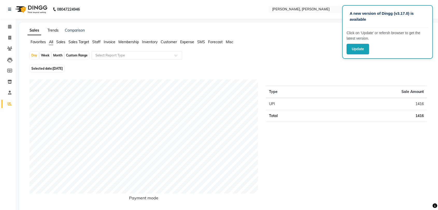
click at [54, 30] on link "Trends" at bounding box center [52, 30] width 11 height 5
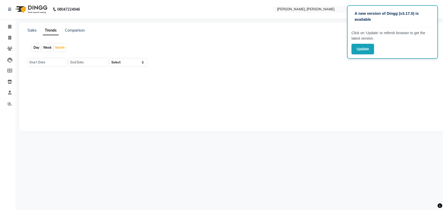
type input "[DATE]"
type input "30-09-2025"
select select "by_client"
click at [46, 61] on input "[DATE]" at bounding box center [47, 62] width 39 height 7
select select "9"
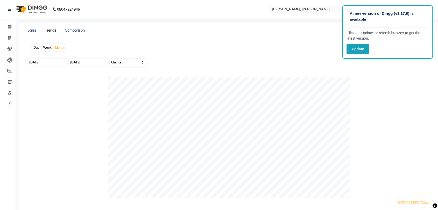
select select "2025"
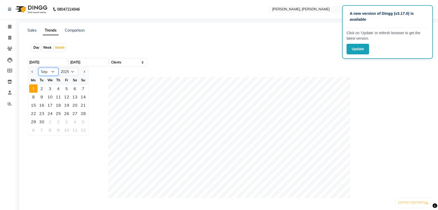
click at [47, 71] on select "Jan Feb Mar Apr May Jun Jul Aug Sep Oct Nov Dec" at bounding box center [49, 72] width 20 height 8
select select "1"
click at [39, 68] on select "Jan Feb Mar Apr May Jun Jul Aug Sep Oct Nov Dec" at bounding box center [49, 72] width 20 height 8
click at [88, 62] on input "30-09-2025" at bounding box center [88, 62] width 39 height 7
select select "9"
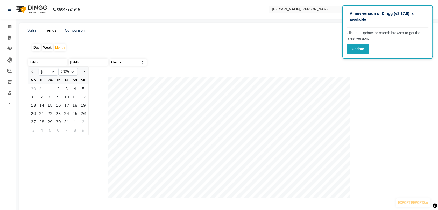
select select "2025"
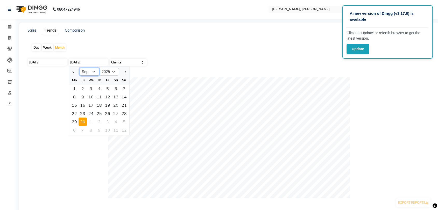
click at [90, 71] on select "Jan Feb Mar Apr May Jun Jul Aug Sep Oct Nov Dec" at bounding box center [90, 72] width 20 height 8
select select "8"
click at [80, 68] on select "Jan Feb Mar Apr May Jun Jul Aug Sep Oct Nov Dec" at bounding box center [90, 72] width 20 height 8
click at [123, 120] on div "31" at bounding box center [124, 122] width 8 height 8
type input "31-08-2025"
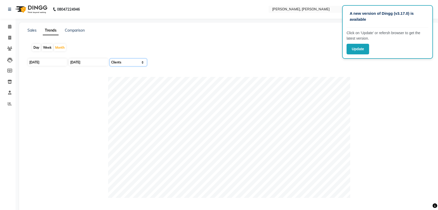
click at [129, 61] on select "Select Sales Clients" at bounding box center [128, 62] width 37 height 7
click at [68, 29] on link "Comparison" at bounding box center [75, 30] width 20 height 5
select select "single_date"
select select "single_date_dash"
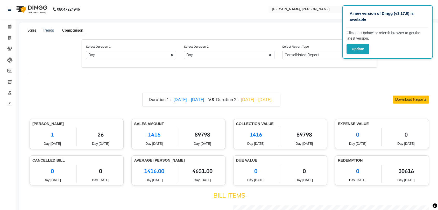
click at [33, 30] on link "Sales" at bounding box center [31, 30] width 9 height 5
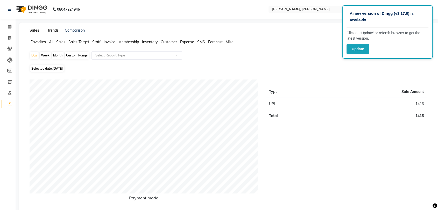
click at [56, 30] on link "Trends" at bounding box center [52, 30] width 11 height 5
select select "by_client"
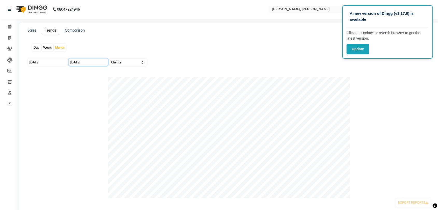
click at [77, 62] on input "30-09-2025" at bounding box center [88, 62] width 39 height 7
select select "9"
select select "2025"
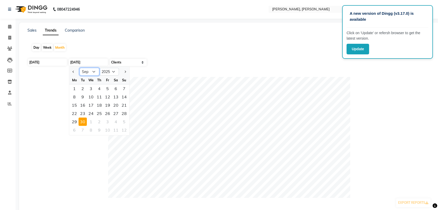
click at [91, 72] on select "Jan Feb Mar Apr May Jun Jul Aug Sep Oct Nov Dec" at bounding box center [90, 72] width 20 height 8
select select "8"
click at [80, 68] on select "Jan Feb Mar Apr May Jun Jul Aug Sep Oct Nov Dec" at bounding box center [90, 72] width 20 height 8
click at [122, 123] on div "31" at bounding box center [124, 122] width 8 height 8
type input "31-08-2025"
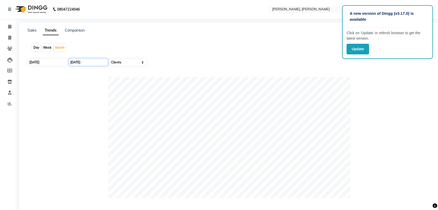
scroll to position [12, 0]
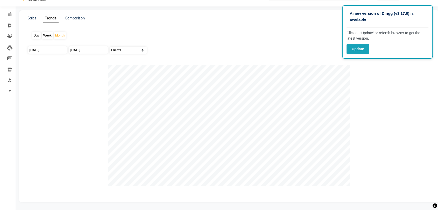
click at [239, 54] on div "01-09-2025 31-08-2025 Select Sales Clients" at bounding box center [229, 52] width 404 height 13
click at [362, 50] on button "Update" at bounding box center [358, 49] width 23 height 11
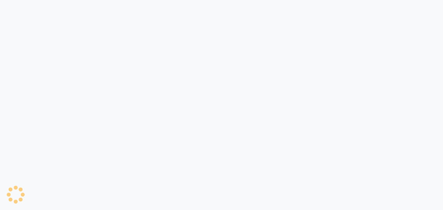
select select "by_client"
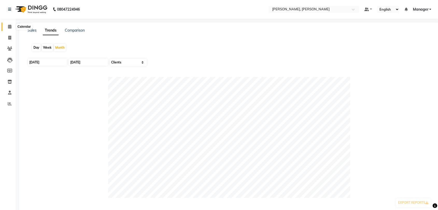
click at [12, 26] on span at bounding box center [9, 27] width 9 height 6
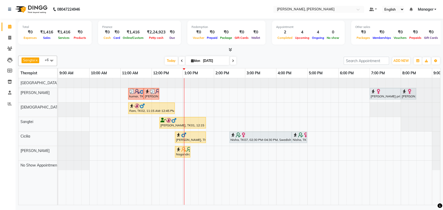
click at [149, 103] on div at bounding box center [151, 105] width 44 height 5
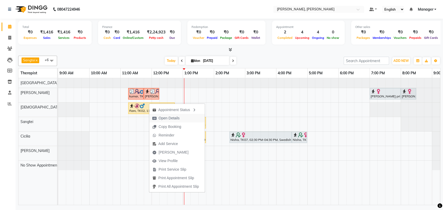
click at [184, 117] on button "Open Details" at bounding box center [176, 118] width 55 height 9
select select "1"
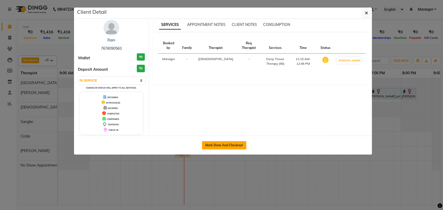
click at [228, 145] on button "Mark Done And Checkout" at bounding box center [224, 145] width 44 height 8
select select "service"
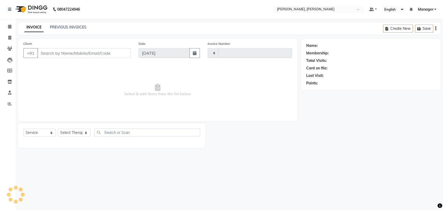
type input "1613"
select select "3"
select select "7301"
type input "7676090563"
select select "63054"
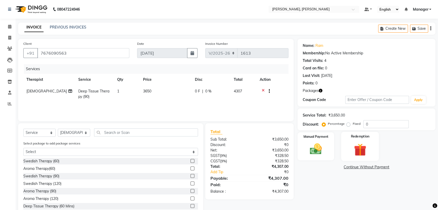
click at [349, 138] on div "Redemption" at bounding box center [360, 146] width 38 height 29
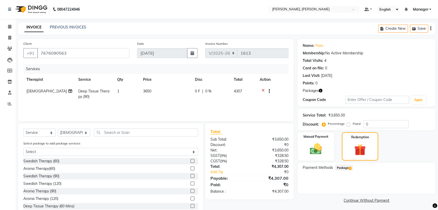
click at [344, 168] on span "Package 1" at bounding box center [344, 168] width 18 height 6
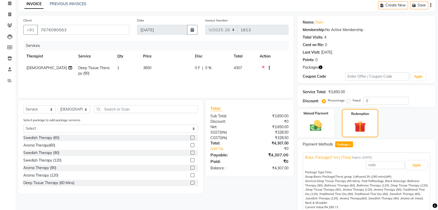
scroll to position [44, 0]
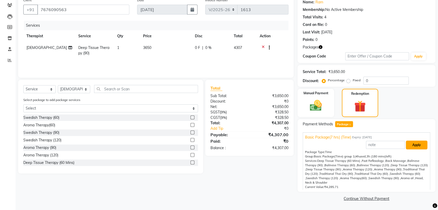
click at [411, 145] on button "Apply" at bounding box center [417, 145] width 22 height 9
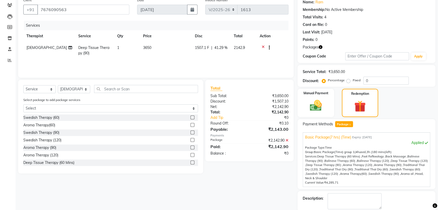
scroll to position [70, 0]
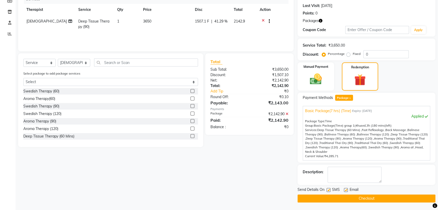
click at [357, 198] on button "Checkout" at bounding box center [367, 199] width 138 height 8
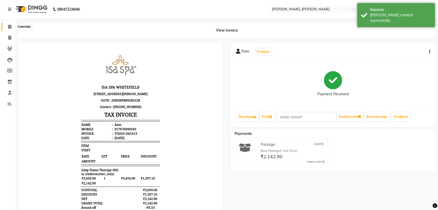
click at [7, 26] on span at bounding box center [9, 27] width 9 height 6
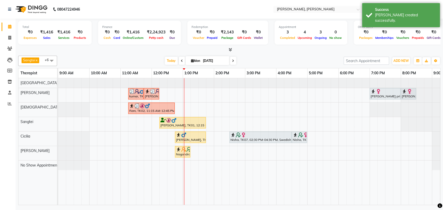
click at [157, 109] on div "Ram, TK02, 11:15 AM-12:45 PM, Deep Tissue Therapy (90)" at bounding box center [151, 108] width 45 height 10
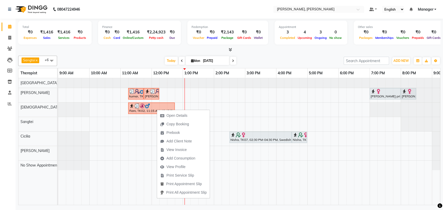
click at [276, 56] on div "Sangtei x No Show Appointment x Ziri Lalnunziri x Gospel x Florence x Cicilia x…" at bounding box center [229, 61] width 422 height 10
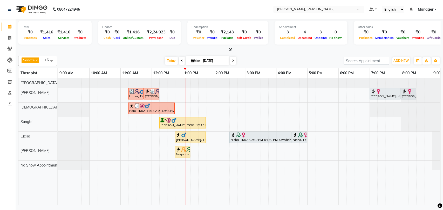
click at [160, 107] on div at bounding box center [151, 105] width 44 height 5
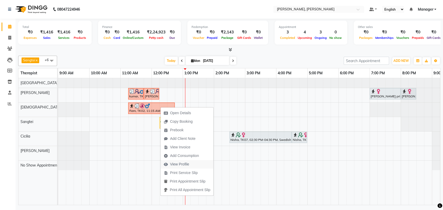
click at [188, 163] on span "View Profile" at bounding box center [179, 164] width 19 height 5
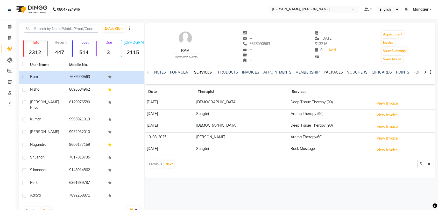
click at [326, 71] on link "PACKAGES" at bounding box center [333, 72] width 19 height 5
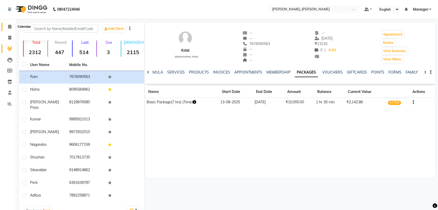
click at [9, 25] on icon at bounding box center [9, 27] width 3 height 4
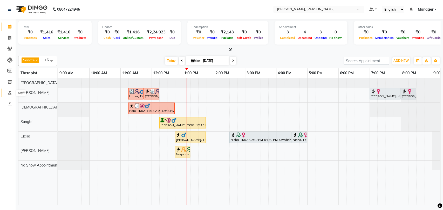
click at [10, 93] on icon at bounding box center [9, 93] width 3 height 4
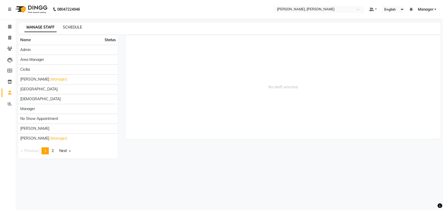
click at [70, 28] on link "SCHEDULE" at bounding box center [72, 27] width 19 height 5
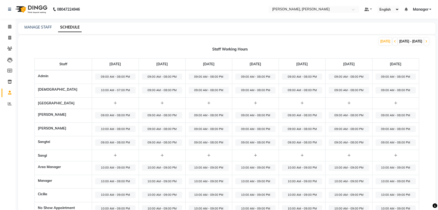
click at [117, 115] on span "09:00 AM - 08:00 PM" at bounding box center [115, 115] width 40 height 6
select select "09:00 AM"
select select "08:00 PM"
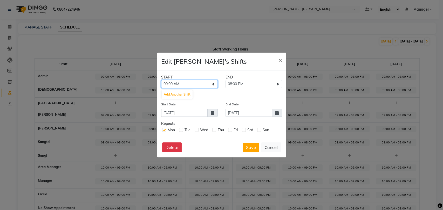
click at [183, 83] on select "12:00 AM 01:00 AM 02:00 AM 03:00 AM 04:00 AM 05:00 AM 06:00 AM 07:00 AM 08:00 A…" at bounding box center [189, 84] width 57 height 8
select select "10:00 AM"
click at [161, 80] on select "12:00 AM 01:00 AM 02:00 AM 03:00 AM 04:00 AM 05:00 AM 06:00 AM 07:00 AM 08:00 A…" at bounding box center [189, 84] width 57 height 8
click at [245, 84] on select "11:00 AM 12:00 PM 01:00 PM 02:00 PM 03:00 PM 04:00 PM 05:00 PM 06:00 PM 07:00 P…" at bounding box center [253, 84] width 57 height 8
select select "07:00 PM"
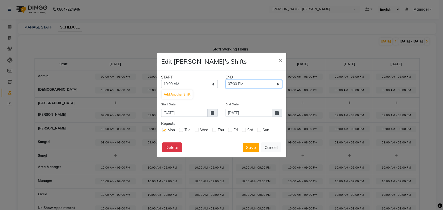
click at [225, 80] on select "11:00 AM 12:00 PM 01:00 PM 02:00 PM 03:00 PM 04:00 PM 05:00 PM 06:00 PM 07:00 P…" at bounding box center [253, 84] width 57 height 8
click at [249, 146] on button "Save" at bounding box center [251, 147] width 16 height 9
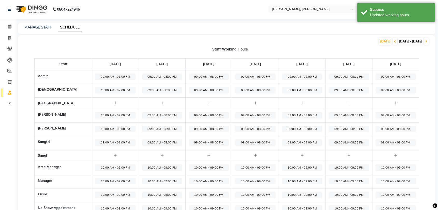
click at [114, 127] on span "10:00 AM - 08:00 PM" at bounding box center [115, 129] width 40 height 6
select select "10:00 AM"
select select "08:00 PM"
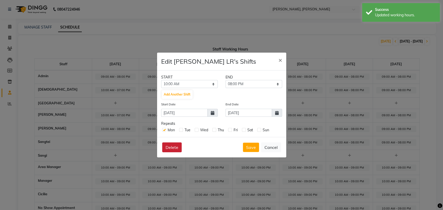
click at [172, 149] on button "Delete" at bounding box center [171, 148] width 19 height 10
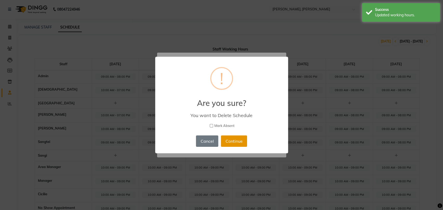
click at [230, 141] on button "Continue" at bounding box center [234, 141] width 26 height 11
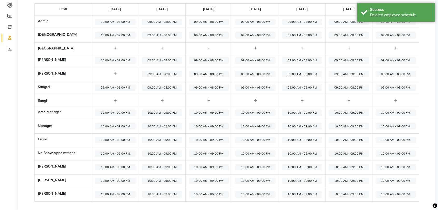
scroll to position [58, 0]
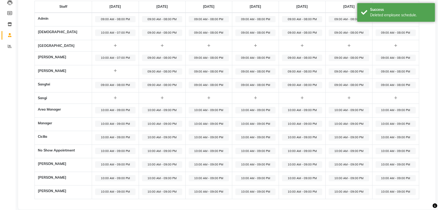
click at [120, 83] on span "09:00 AM - 08:00 PM" at bounding box center [115, 85] width 40 height 6
select select "09:00 AM"
select select "08:00 PM"
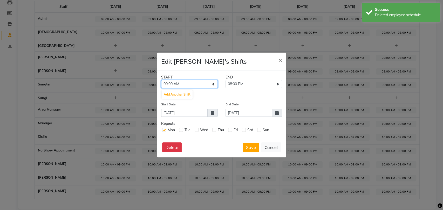
click at [182, 83] on select "12:00 AM 01:00 AM 02:00 AM 03:00 AM 04:00 AM 05:00 AM 06:00 AM 07:00 AM 08:00 A…" at bounding box center [189, 84] width 57 height 8
select select "12:00 PM"
click at [161, 80] on select "12:00 AM 01:00 AM 02:00 AM 03:00 AM 04:00 AM 05:00 AM 06:00 AM 07:00 AM 08:00 A…" at bounding box center [189, 84] width 57 height 8
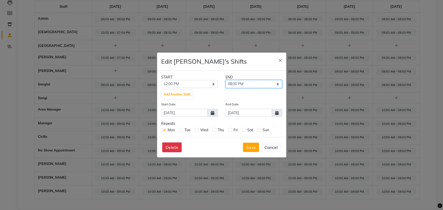
click at [240, 82] on select "01:00 PM 02:00 PM 03:00 PM 04:00 PM 05:00 PM 06:00 PM 07:00 PM 08:00 PM 09:00 P…" at bounding box center [253, 84] width 57 height 8
select select "09:00 PM"
click at [225, 80] on select "01:00 PM 02:00 PM 03:00 PM 04:00 PM 05:00 PM 06:00 PM 07:00 PM 08:00 PM 09:00 P…" at bounding box center [253, 84] width 57 height 8
click at [248, 149] on button "Save" at bounding box center [251, 147] width 16 height 9
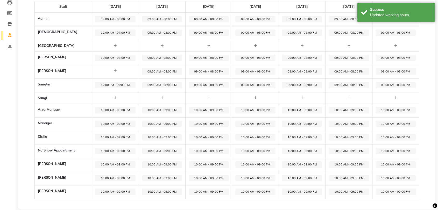
click at [110, 136] on span "10:00 AM - 09:00 PM" at bounding box center [115, 137] width 40 height 6
select select "10:00 AM"
select select "09:00 PM"
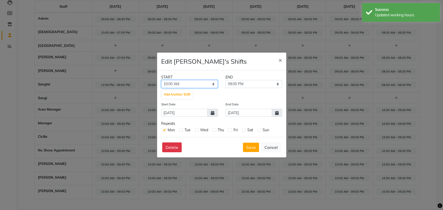
click at [172, 82] on select "12:00 AM 01:00 AM 02:00 AM 03:00 AM 04:00 AM 05:00 AM 06:00 AM 07:00 AM 08:00 A…" at bounding box center [189, 84] width 57 height 8
select select "12:00 PM"
click at [161, 80] on select "12:00 AM 01:00 AM 02:00 AM 03:00 AM 04:00 AM 05:00 AM 06:00 AM 07:00 AM 08:00 A…" at bounding box center [189, 84] width 57 height 8
click at [249, 147] on button "Save" at bounding box center [251, 147] width 16 height 9
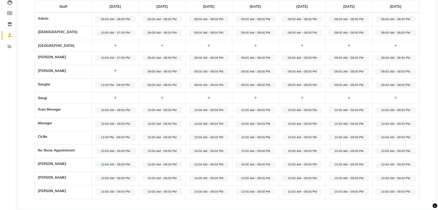
click at [114, 191] on span "10:00 AM - 09:00 PM" at bounding box center [115, 192] width 40 height 6
select select "10:00 AM"
select select "09:00 PM"
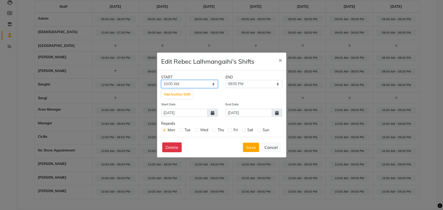
click at [200, 83] on select "12:00 AM 01:00 AM 02:00 AM 03:00 AM 04:00 AM 05:00 AM 06:00 AM 07:00 AM 08:00 A…" at bounding box center [189, 84] width 57 height 8
select select "12:00 PM"
click at [161, 80] on select "12:00 AM 01:00 AM 02:00 AM 03:00 AM 04:00 AM 05:00 AM 06:00 AM 07:00 AM 08:00 A…" at bounding box center [189, 84] width 57 height 8
click at [248, 148] on button "Save" at bounding box center [251, 147] width 16 height 9
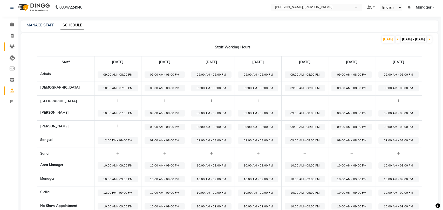
scroll to position [0, 0]
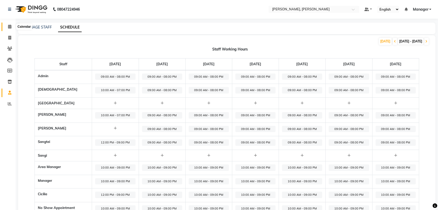
click at [8, 26] on icon at bounding box center [9, 27] width 3 height 4
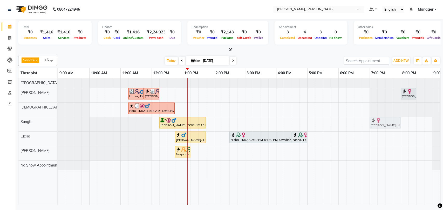
drag, startPoint x: 375, startPoint y: 92, endPoint x: 375, endPoint y: 121, distance: 28.5
click at [375, 121] on tbody "kumar, TK03, 11:15 AM-11:45 AM, Foot Reflexology kumar, TK03, 11:45 AM-12:15 PM…" at bounding box center [260, 124] width 404 height 92
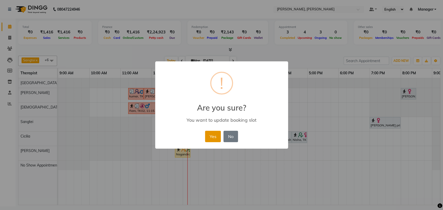
click at [218, 136] on button "Yes" at bounding box center [213, 136] width 16 height 11
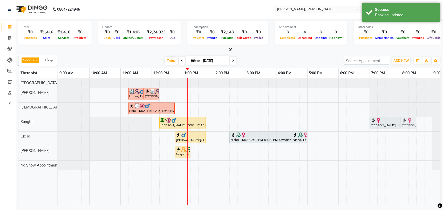
drag, startPoint x: 403, startPoint y: 94, endPoint x: 404, endPoint y: 119, distance: 25.2
click at [404, 121] on tbody "kumar, TK03, 11:15 AM-11:45 AM, Foot Reflexology kumar, TK03, 11:45 AM-12:15 PM…" at bounding box center [260, 124] width 404 height 92
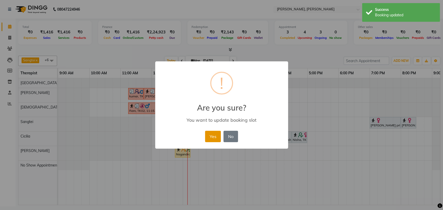
click at [205, 134] on button "Yes" at bounding box center [213, 136] width 16 height 11
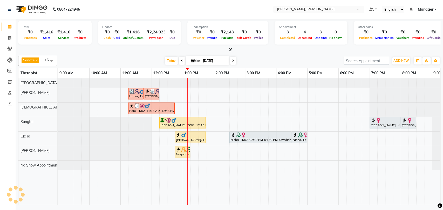
click at [251, 136] on div at bounding box center [260, 134] width 60 height 5
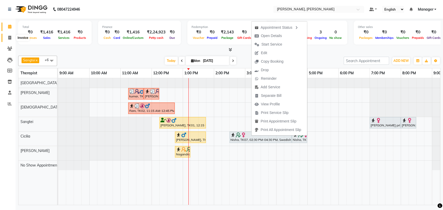
drag, startPoint x: 7, startPoint y: 36, endPoint x: 9, endPoint y: 38, distance: 2.8
click at [7, 36] on span at bounding box center [9, 38] width 9 height 6
select select "service"
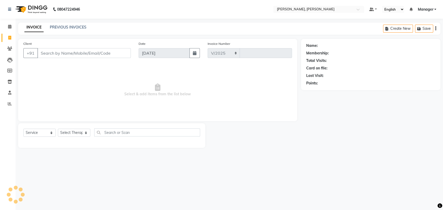
select select "7301"
type input "1614"
click at [88, 50] on input "Client" at bounding box center [83, 53] width 93 height 10
click at [9, 28] on icon at bounding box center [9, 27] width 3 height 4
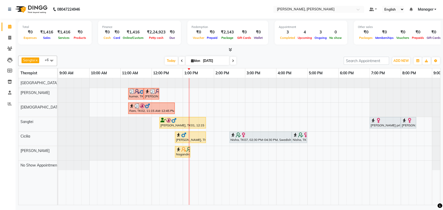
click at [196, 138] on div "[PERSON_NAME], TK05, 12:45 PM-01:45 PM, Swedish Therapy (60)" at bounding box center [190, 137] width 30 height 10
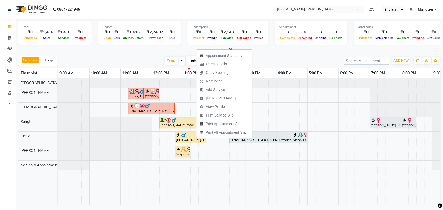
click at [196, 136] on span "Print All Appointment Slip" at bounding box center [222, 132] width 53 height 9
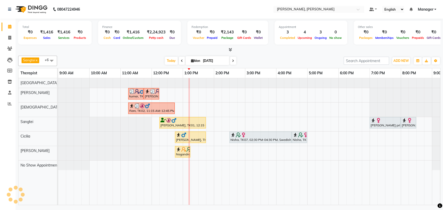
click at [192, 136] on div at bounding box center [190, 134] width 29 height 5
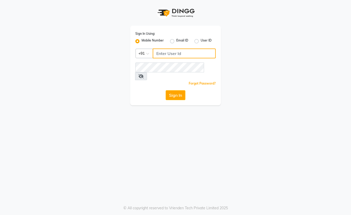
click at [170, 52] on input "Username" at bounding box center [184, 53] width 63 height 10
type input "8861636826"
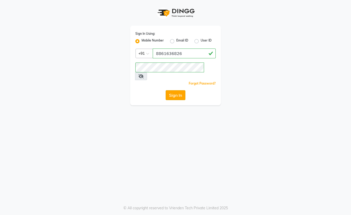
click at [178, 90] on button "Sign In" at bounding box center [176, 95] width 20 height 10
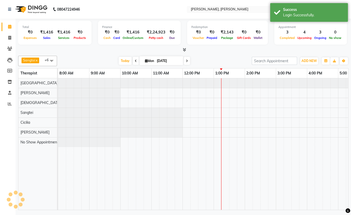
select select "en"
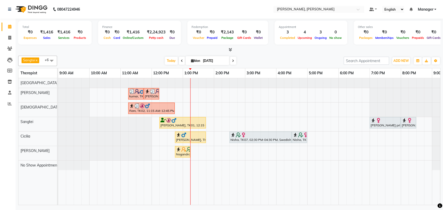
click at [153, 108] on div "Ram, TK02, 11:15 AM-12:45 PM, Deep Tissue Therapy (90)" at bounding box center [151, 108] width 45 height 10
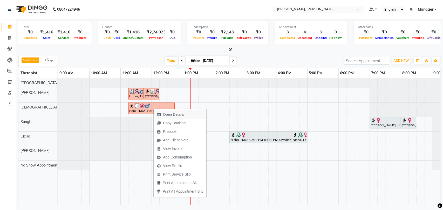
click at [177, 115] on span "Open Details" at bounding box center [173, 114] width 21 height 5
select select "3"
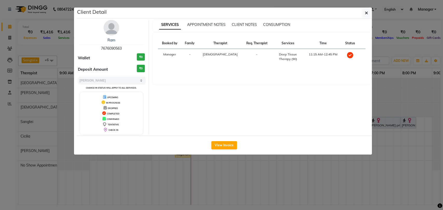
drag, startPoint x: 124, startPoint y: 49, endPoint x: 93, endPoint y: 47, distance: 30.9
click at [93, 47] on div "Ram 7676090563" at bounding box center [111, 45] width 67 height 14
copy span "7676090563"
click at [351, 13] on icon "button" at bounding box center [366, 13] width 3 height 4
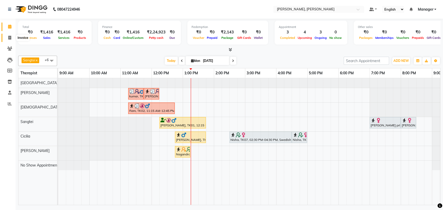
drag, startPoint x: 11, startPoint y: 38, endPoint x: 14, endPoint y: 37, distance: 3.8
click at [11, 38] on icon at bounding box center [9, 38] width 3 height 4
select select "service"
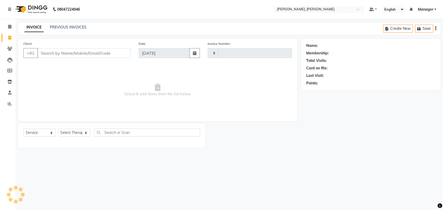
type input "1614"
select select "7301"
type input "7676090563"
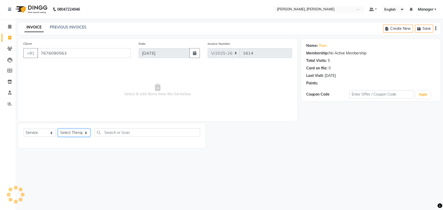
click at [80, 132] on select "Select Therapist" at bounding box center [74, 133] width 32 height 8
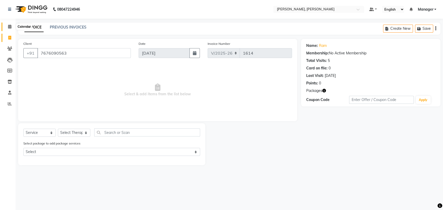
click at [7, 29] on span at bounding box center [9, 27] width 9 height 6
